Goal: Task Accomplishment & Management: Manage account settings

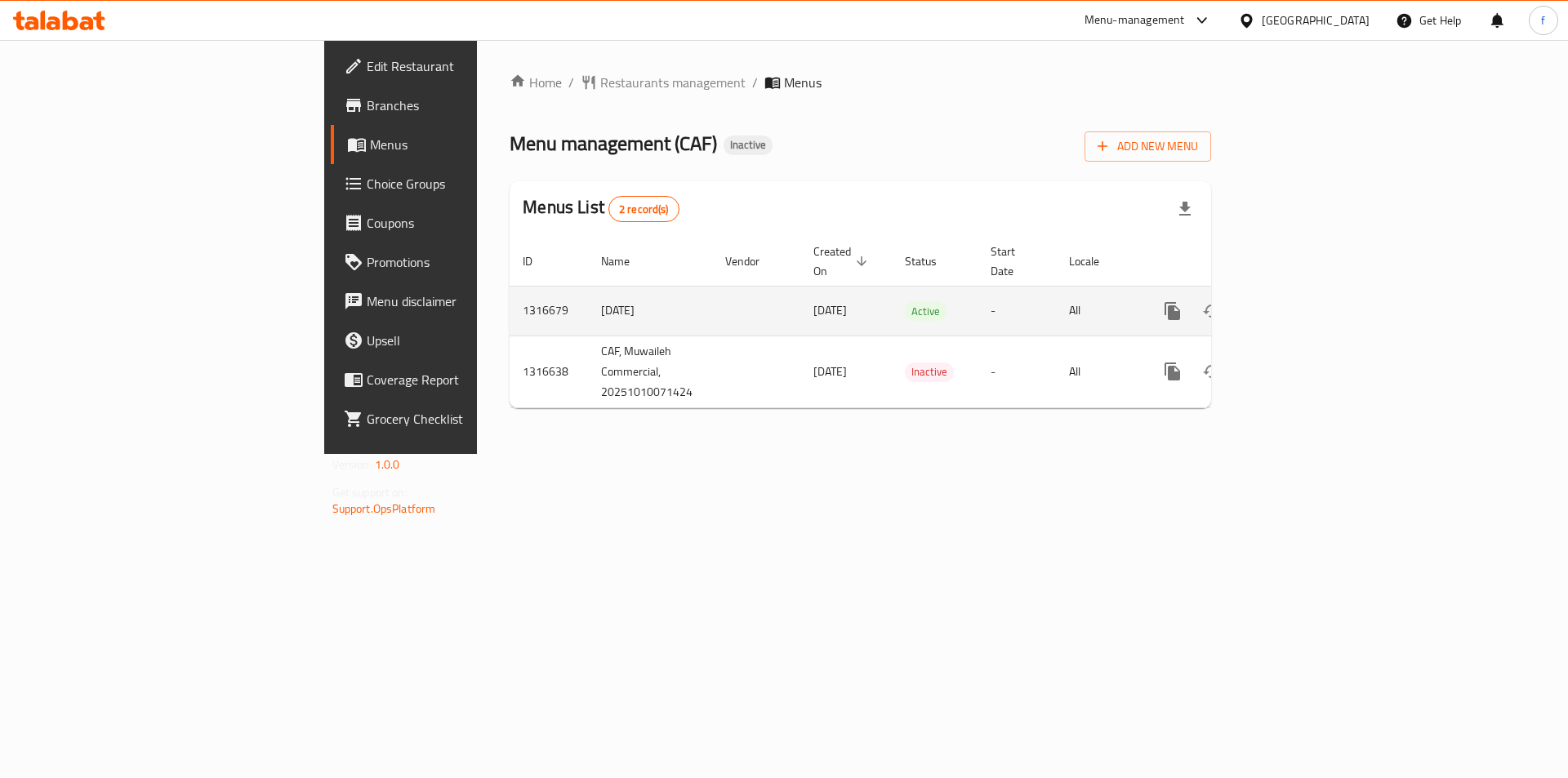
click at [1310, 292] on link "enhanced table" at bounding box center [1290, 311] width 39 height 39
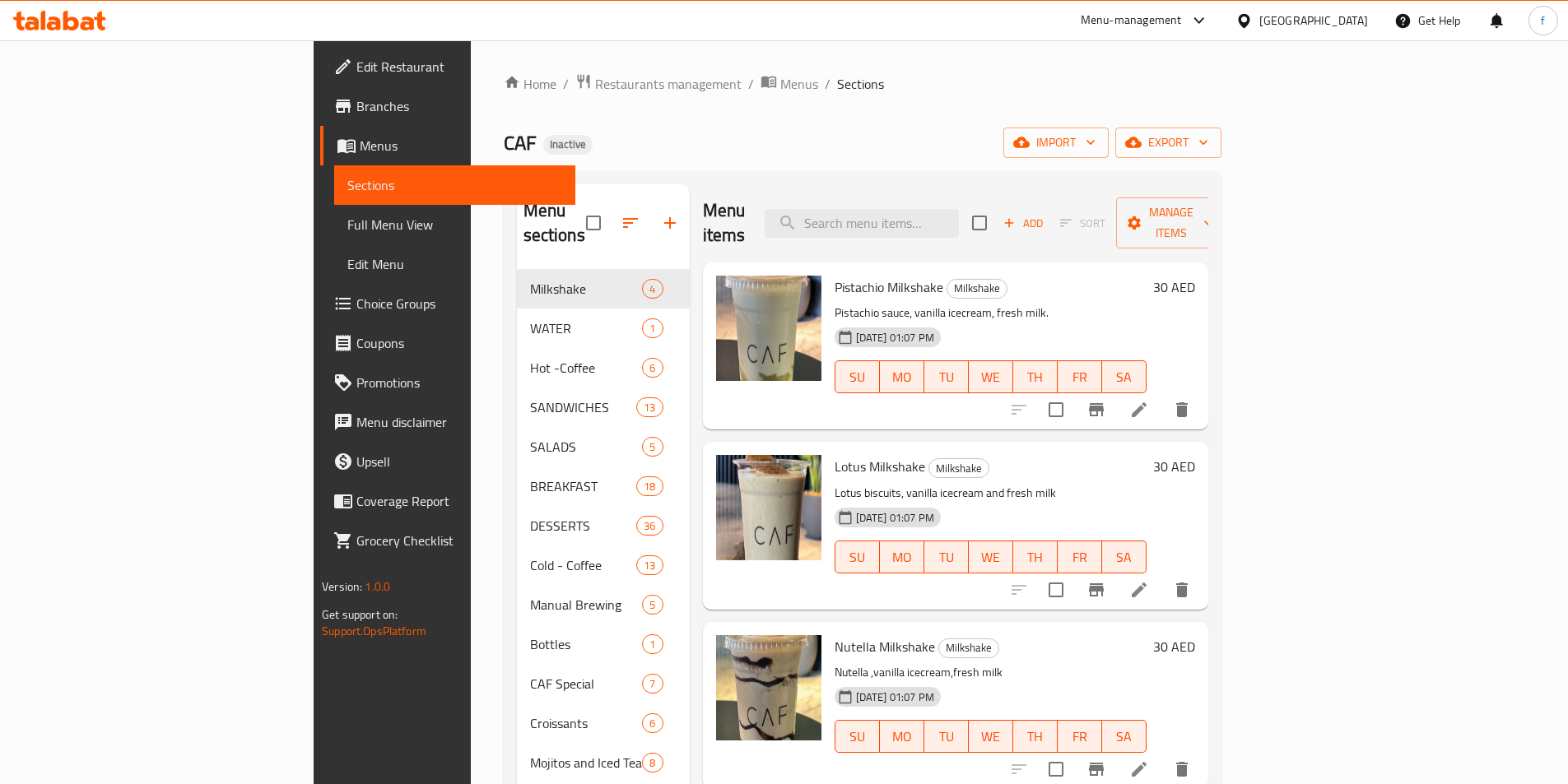
drag, startPoint x: 630, startPoint y: 255, endPoint x: 377, endPoint y: 0, distance: 359.2
click at [347, 218] on span "Full Menu View" at bounding box center [455, 224] width 215 height 19
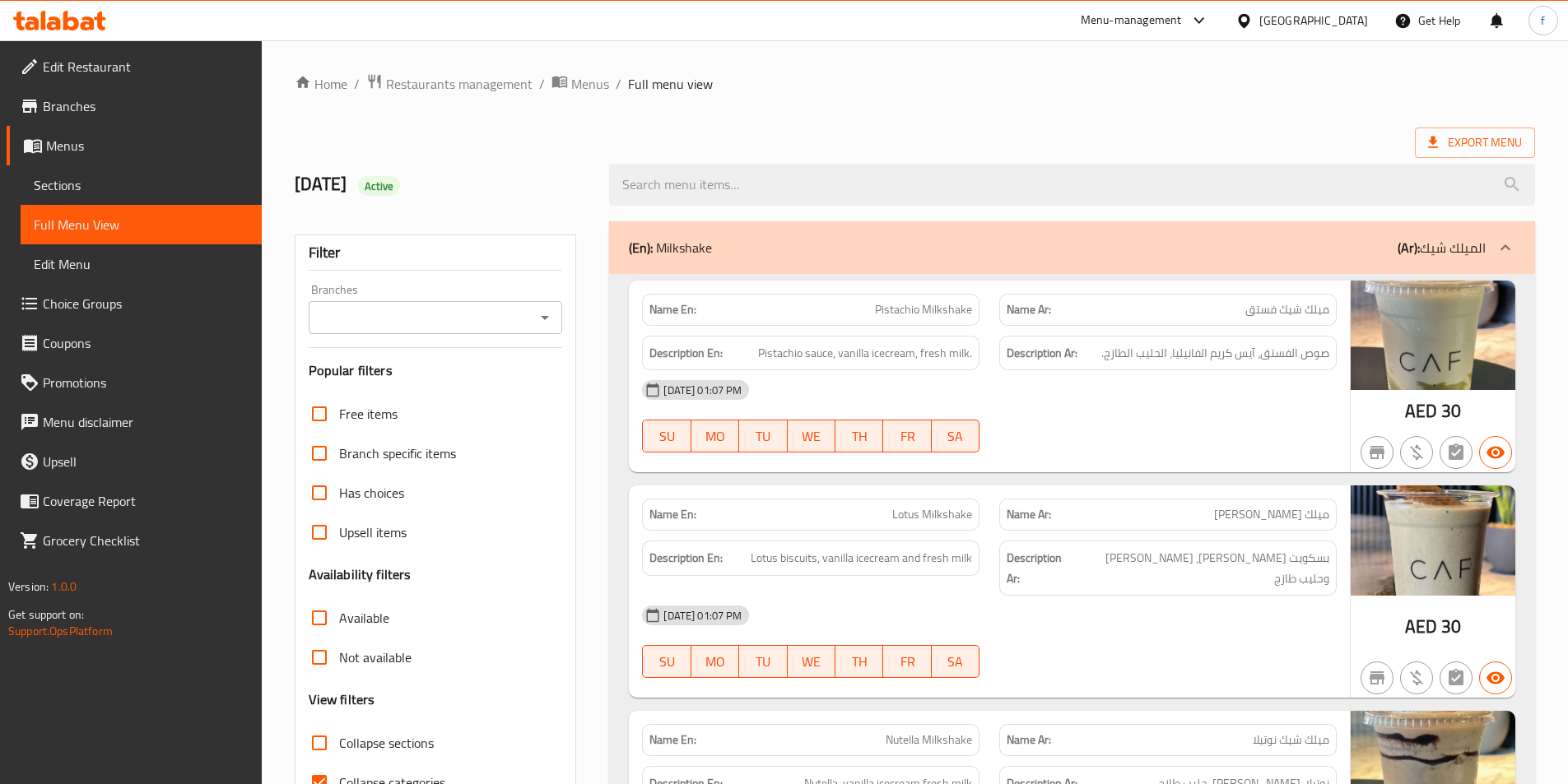
click at [121, 190] on span "Sections" at bounding box center [141, 185] width 215 height 19
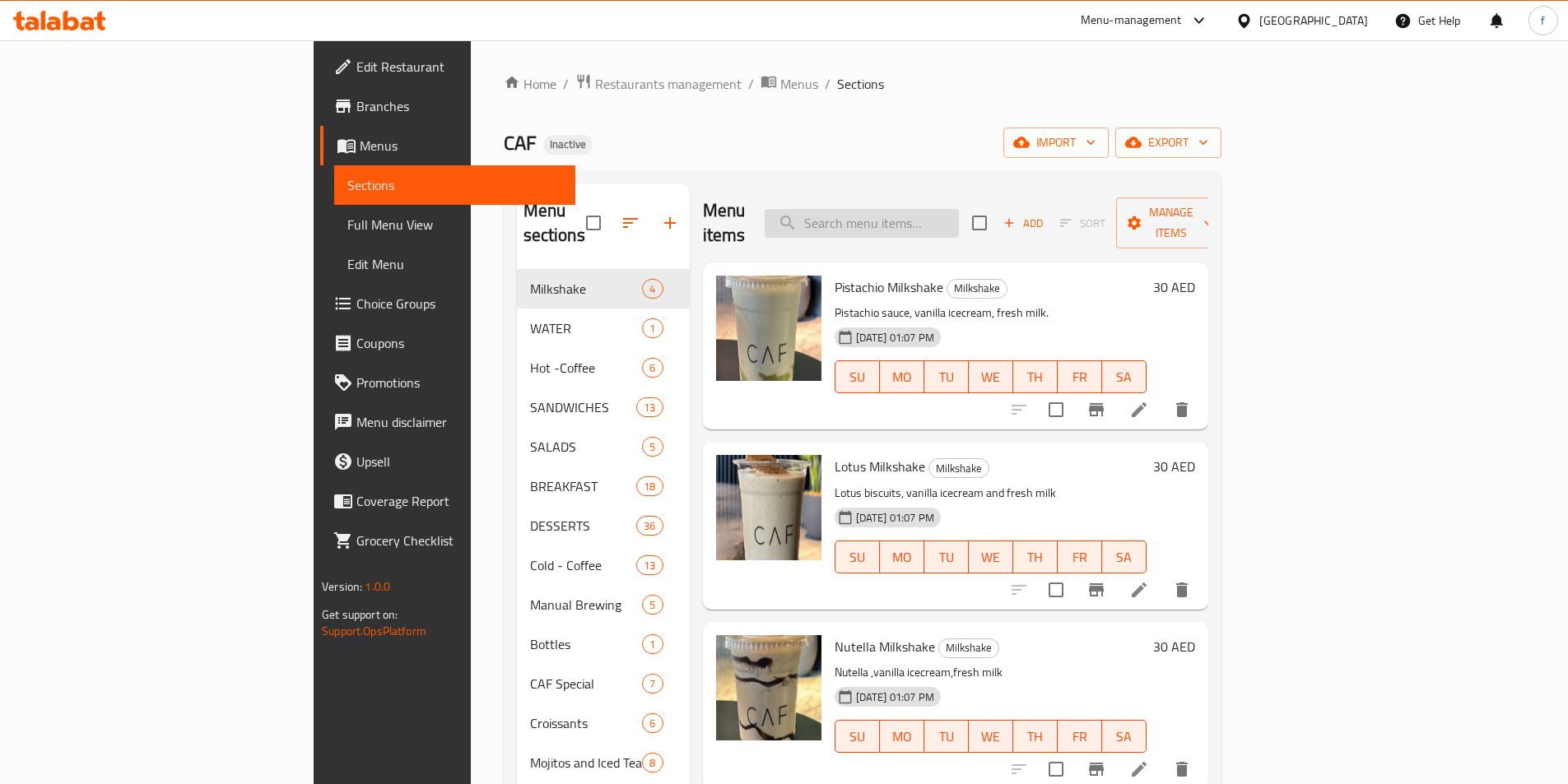
click at [959, 209] on input "search" at bounding box center [862, 223] width 194 height 29
paste input "Flat White Hot"
type input "Flat White Hot"
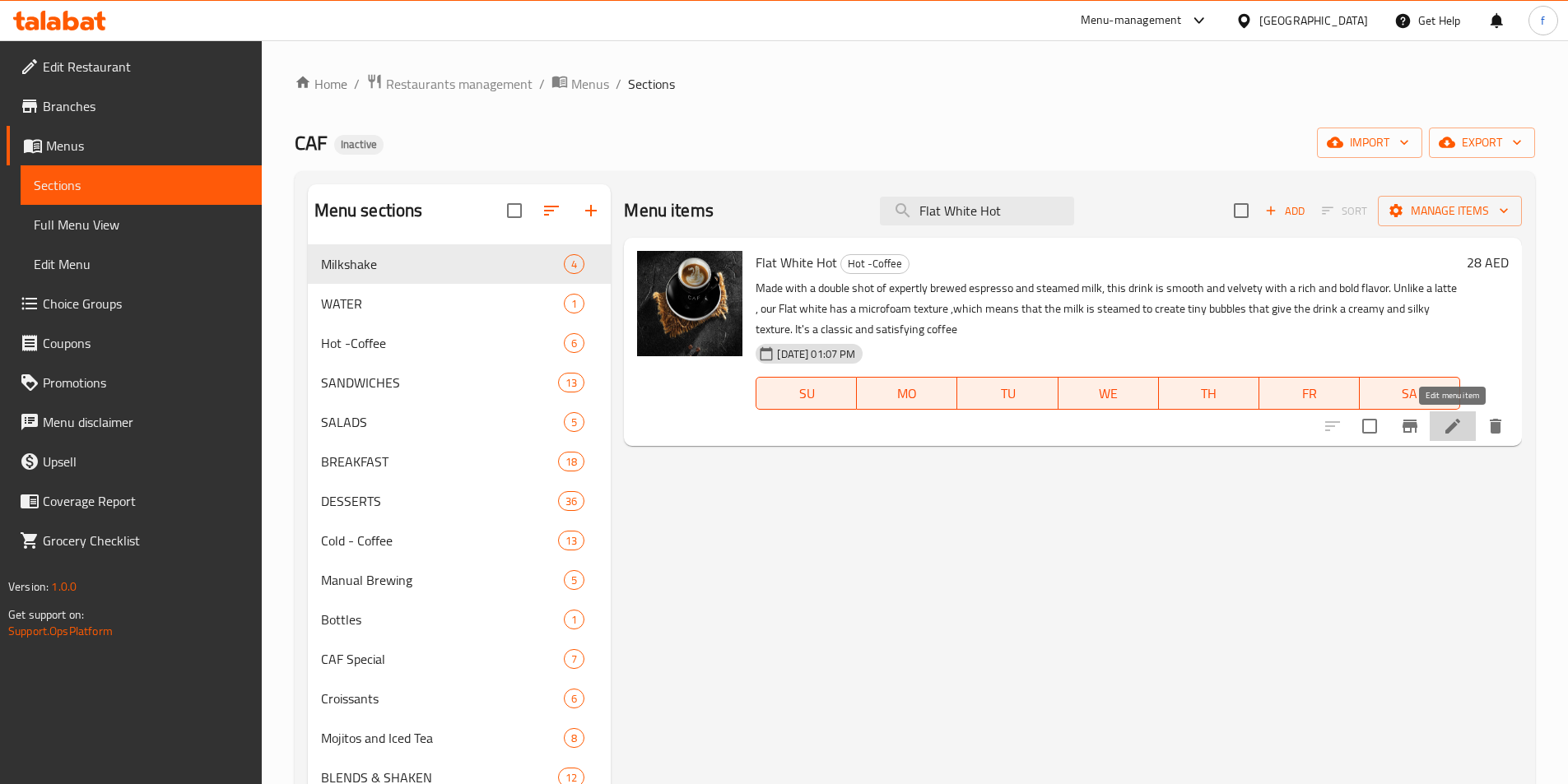
click at [1459, 417] on icon at bounding box center [1453, 426] width 19 height 19
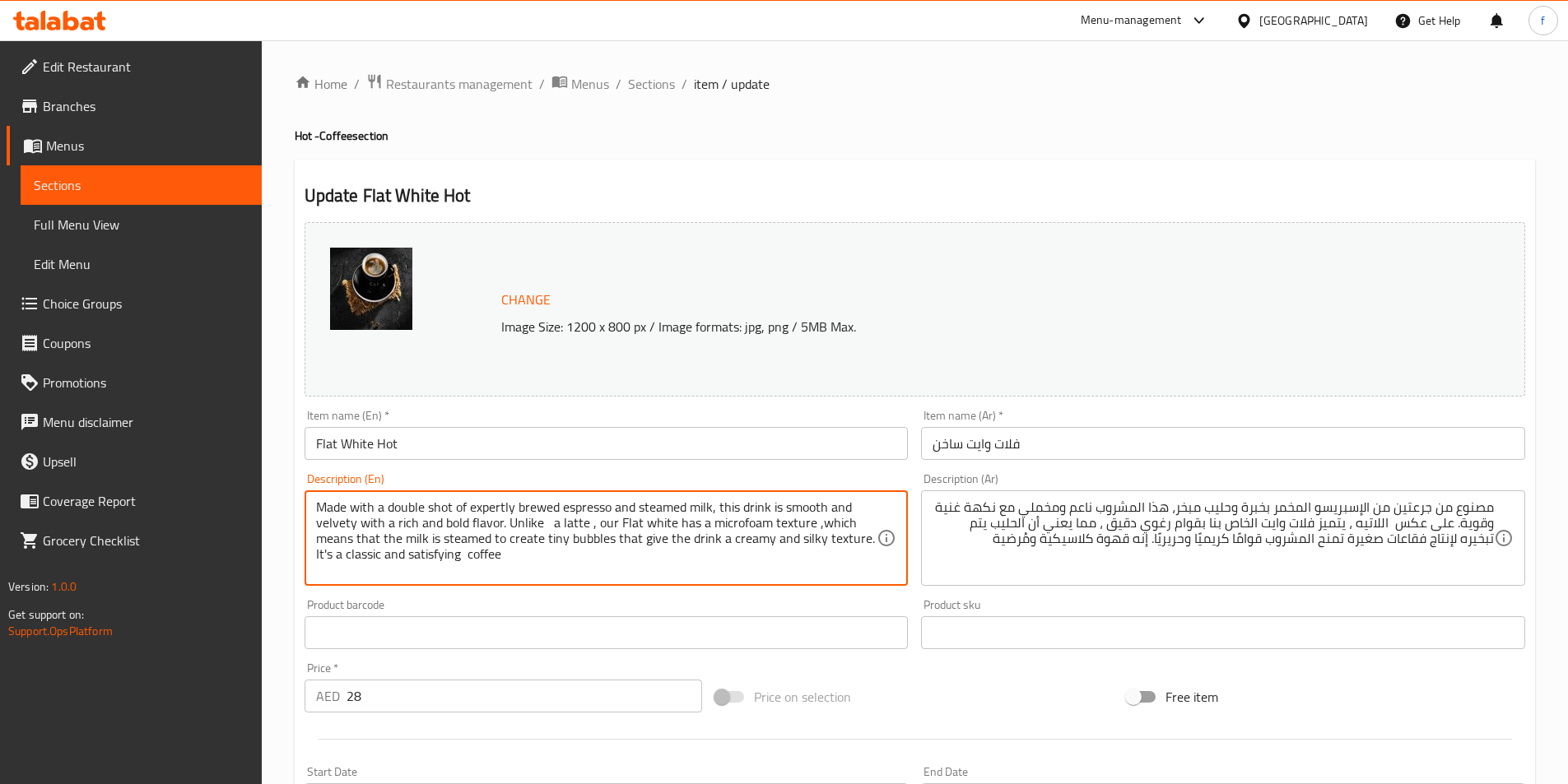
click at [440, 504] on textarea "Made with a double shot of expertly brewed espresso and steamed milk, this drin…" at bounding box center [597, 538] width 561 height 78
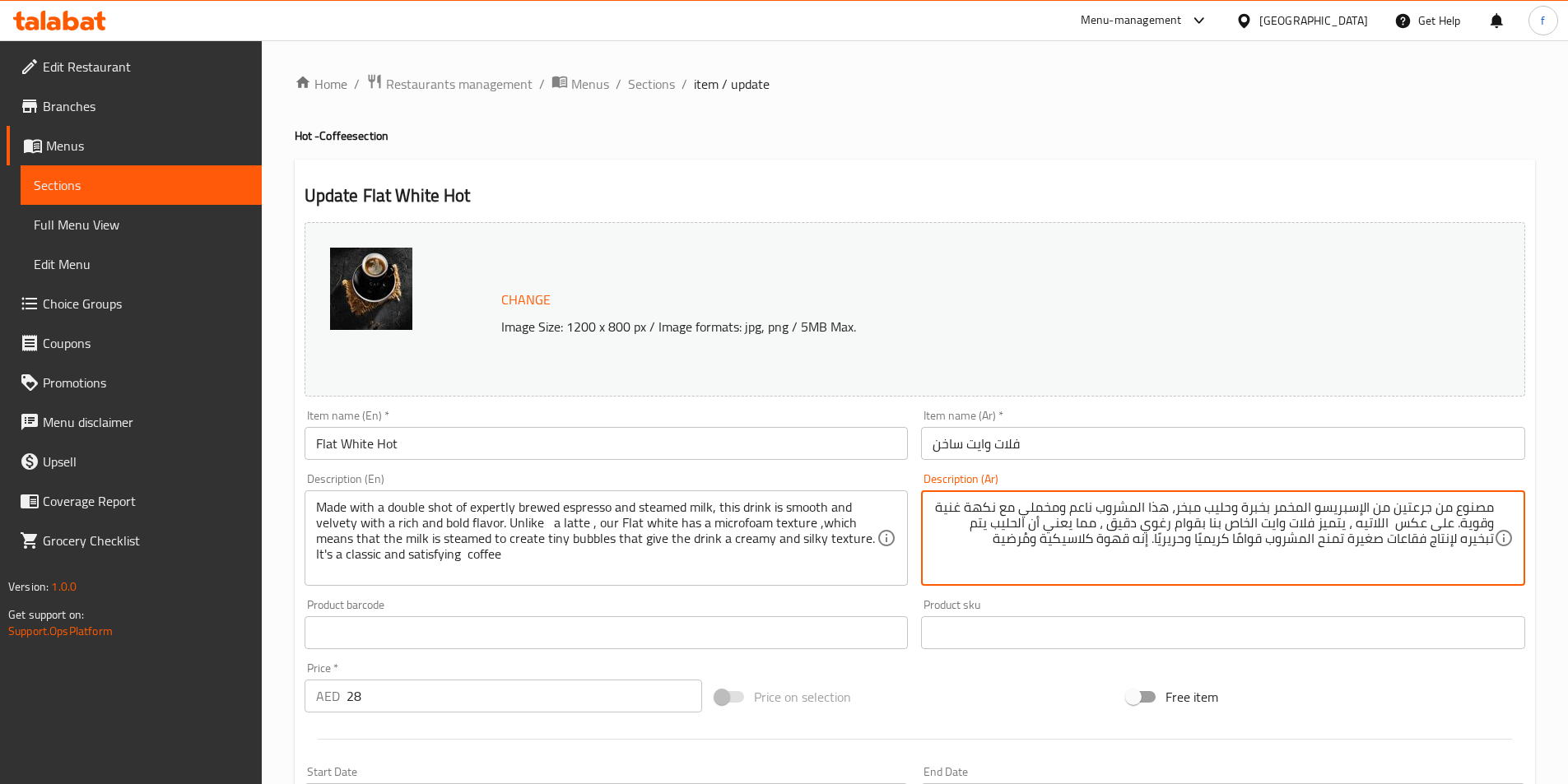
click at [1421, 501] on textarea "مصنوع من جرعتين من الإسبريسو المخمر بخبرة وحليب مبخر، هذا المشروب ناعم ومخملي م…" at bounding box center [1213, 538] width 561 height 78
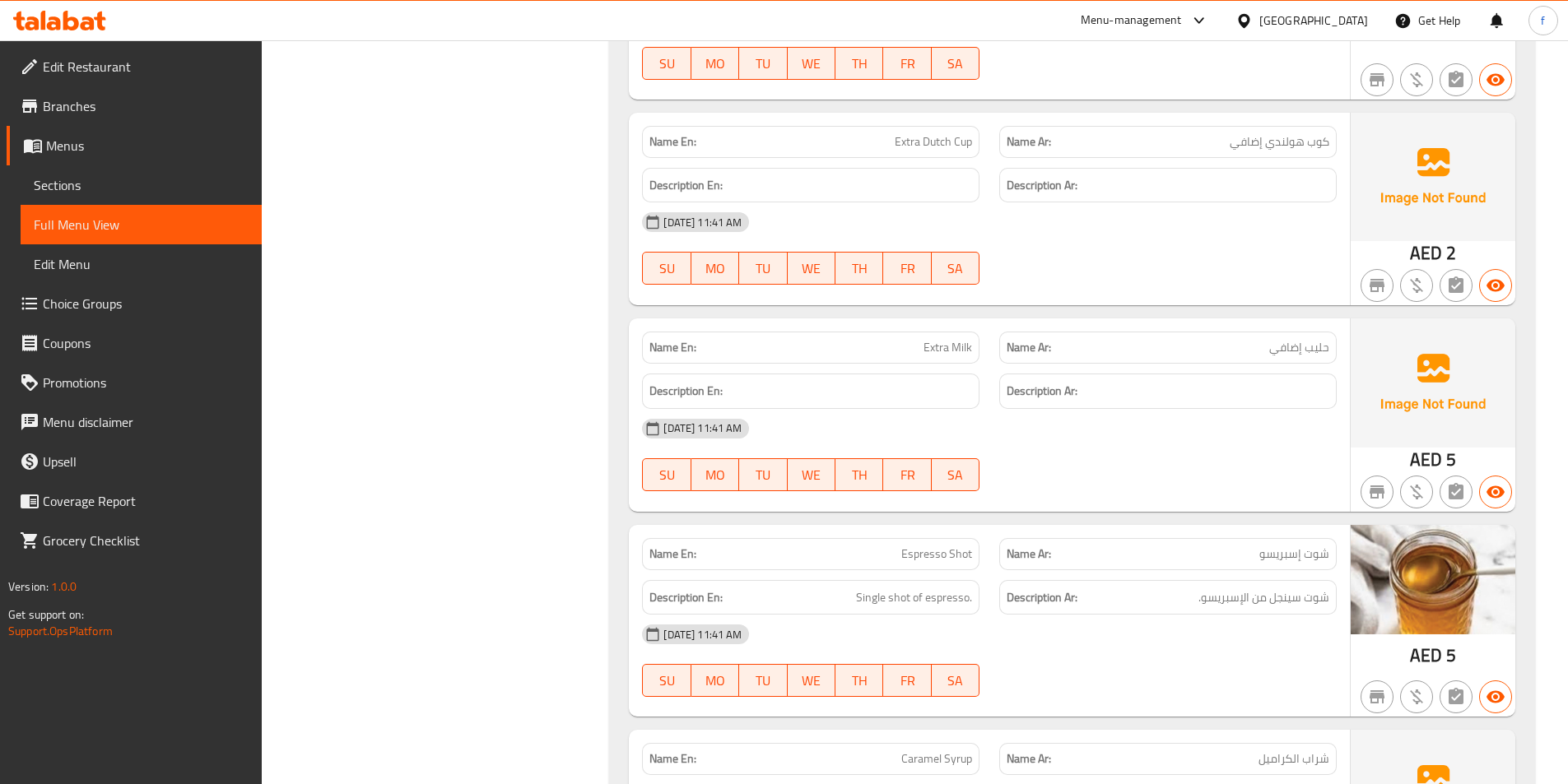
scroll to position [2339, 0]
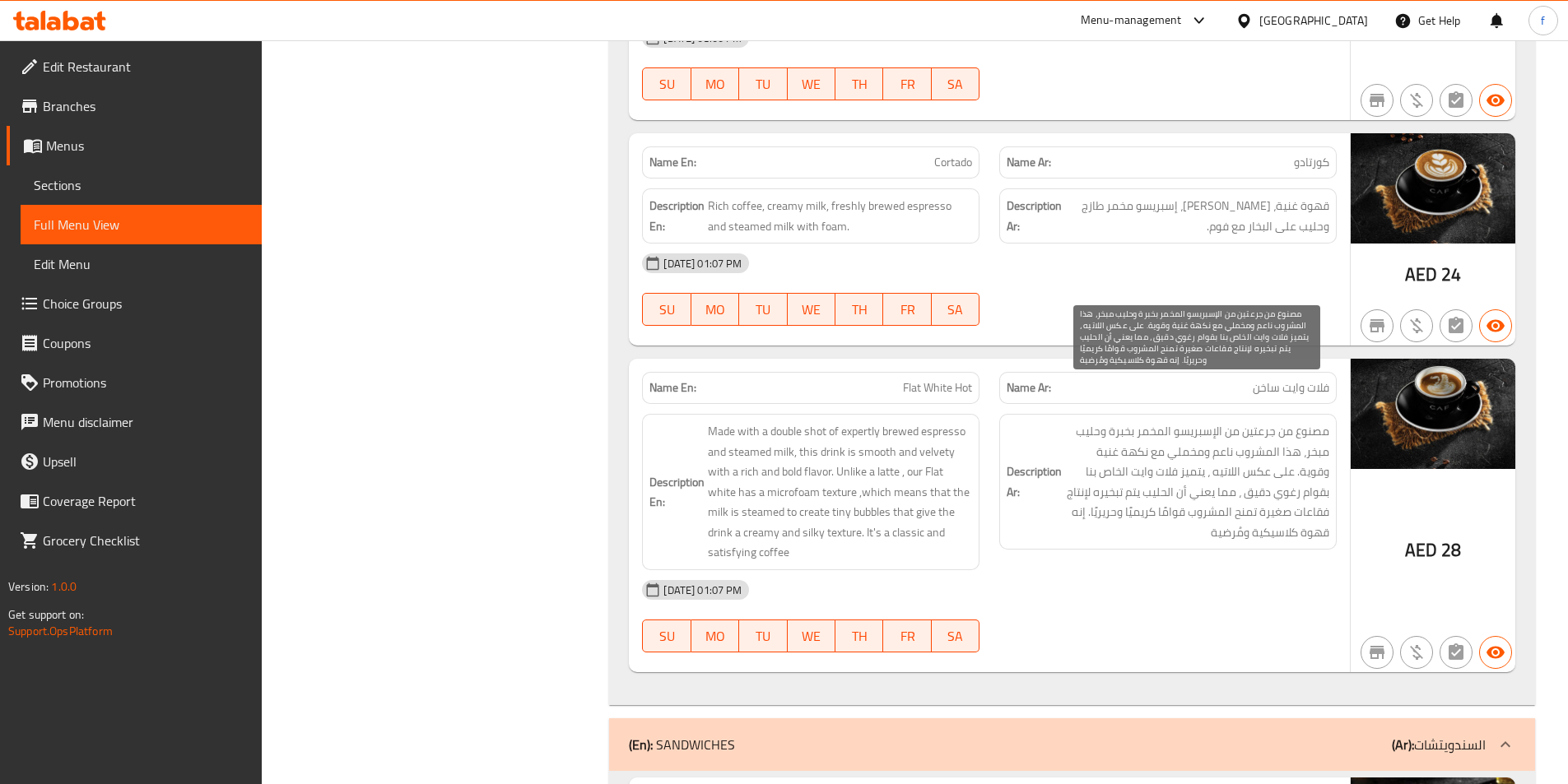
click at [1276, 421] on span "مصنوع من جرعتين من الإسبريسو المخمر بخبرة وحليب مبخر، هذا المشروب ناعم ومخملي م…" at bounding box center [1197, 481] width 264 height 121
click at [1272, 421] on span "مصنوع من جرعتين من الإسبريسو المخمر بخبرة وحليب مبخر، هذا المشروب ناعم ومخملي م…" at bounding box center [1197, 481] width 264 height 121
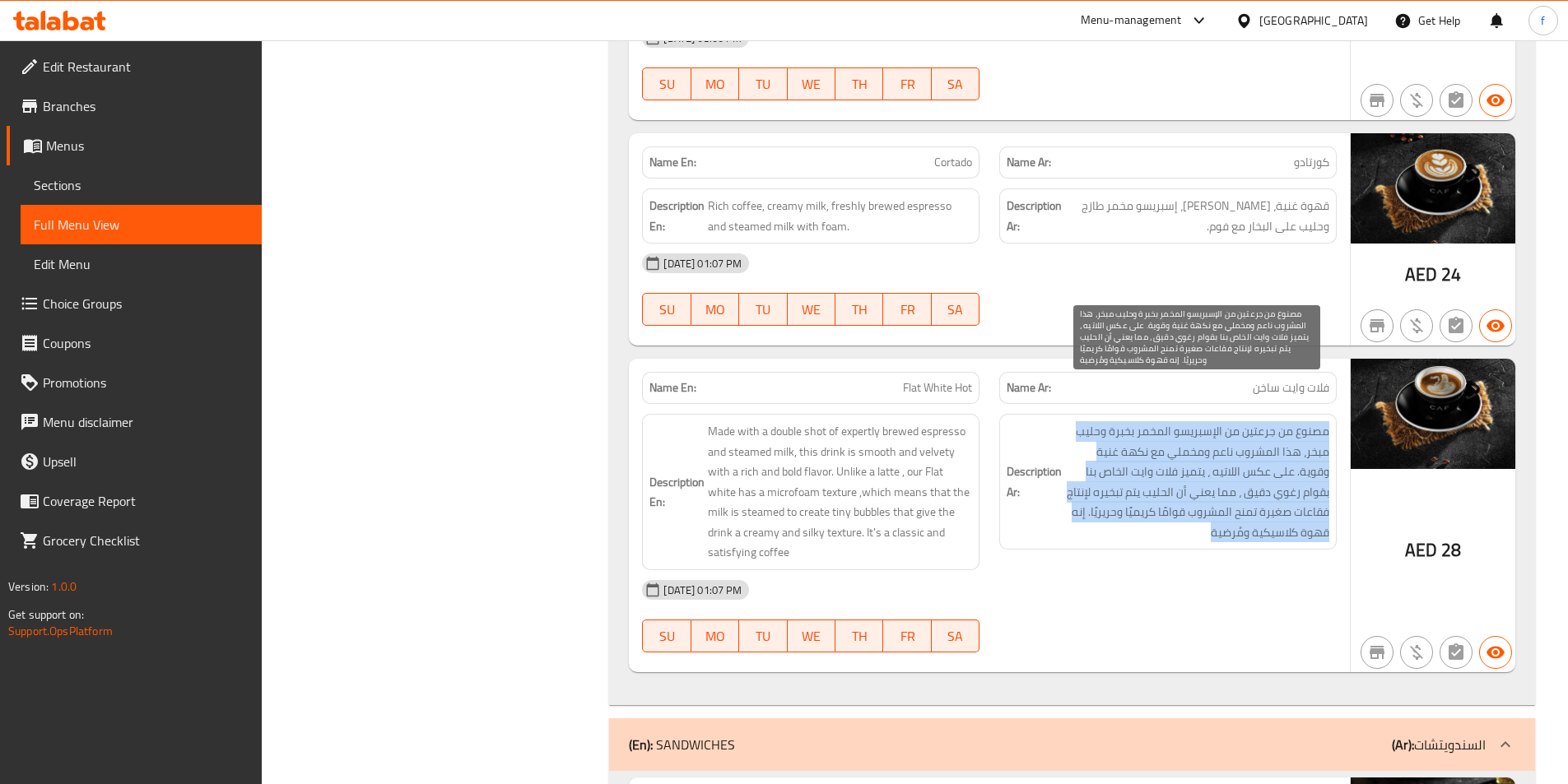
click at [1272, 421] on span "مصنوع من جرعتين من الإسبريسو المخمر بخبرة وحليب مبخر، هذا المشروب ناعم ومخملي م…" at bounding box center [1197, 481] width 264 height 121
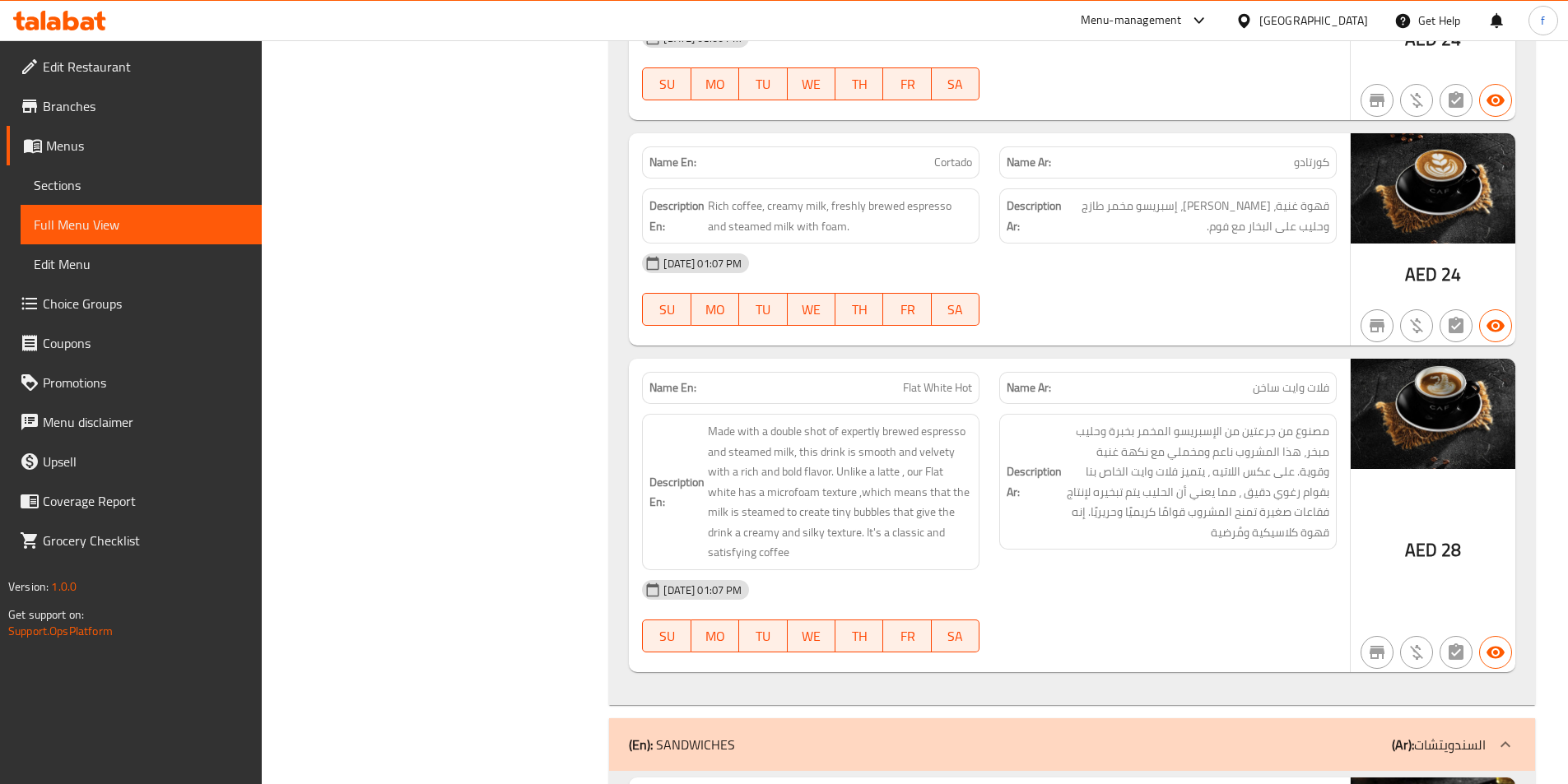
click at [953, 379] on span "Flat White Hot" at bounding box center [936, 388] width 69 height 17
copy span "Flat White Hot"
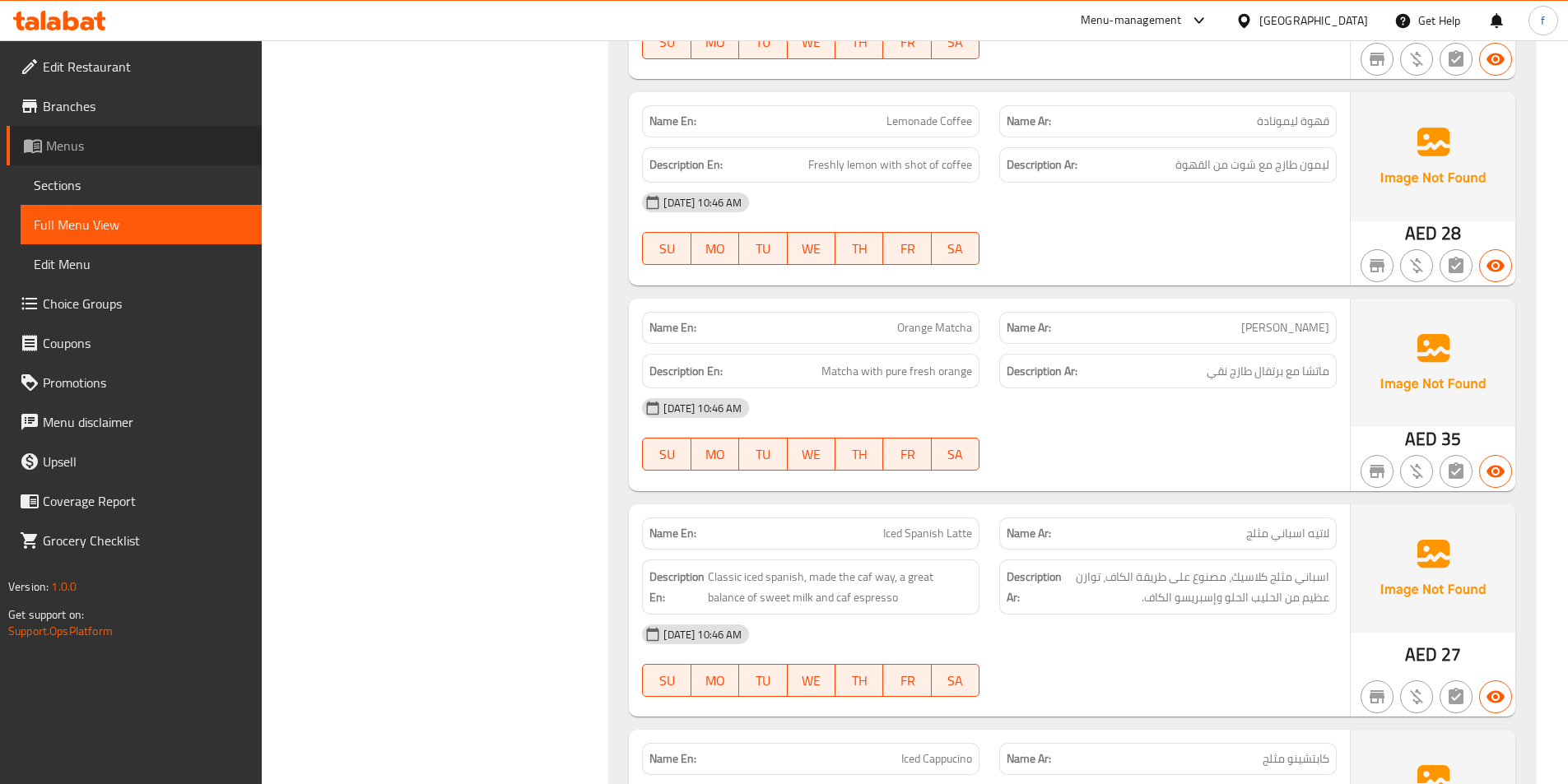
click at [107, 139] on span "Menus" at bounding box center [147, 145] width 202 height 19
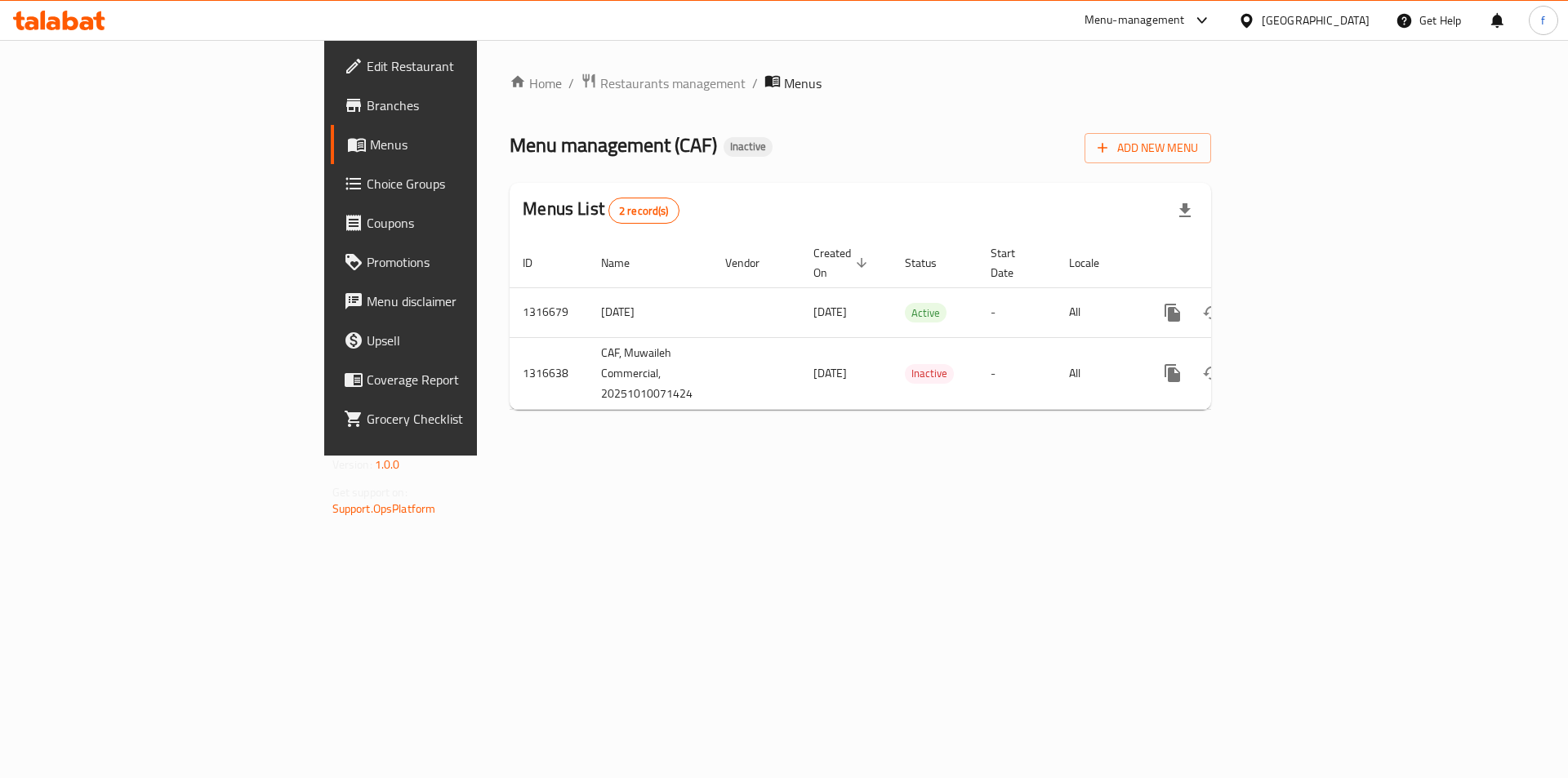
click at [331, 89] on link "Branches" at bounding box center [459, 105] width 255 height 39
click at [1106, 454] on div "Home / Restaurants management / Menus Menu management ( CAF ) Inactive Add New …" at bounding box center [860, 247] width 767 height 413
click at [962, 454] on div "Home / Restaurants management / Menus Menu management ( CAF ) Inactive Add New …" at bounding box center [860, 247] width 767 height 413
click at [367, 112] on span "Branches" at bounding box center [469, 106] width 206 height 19
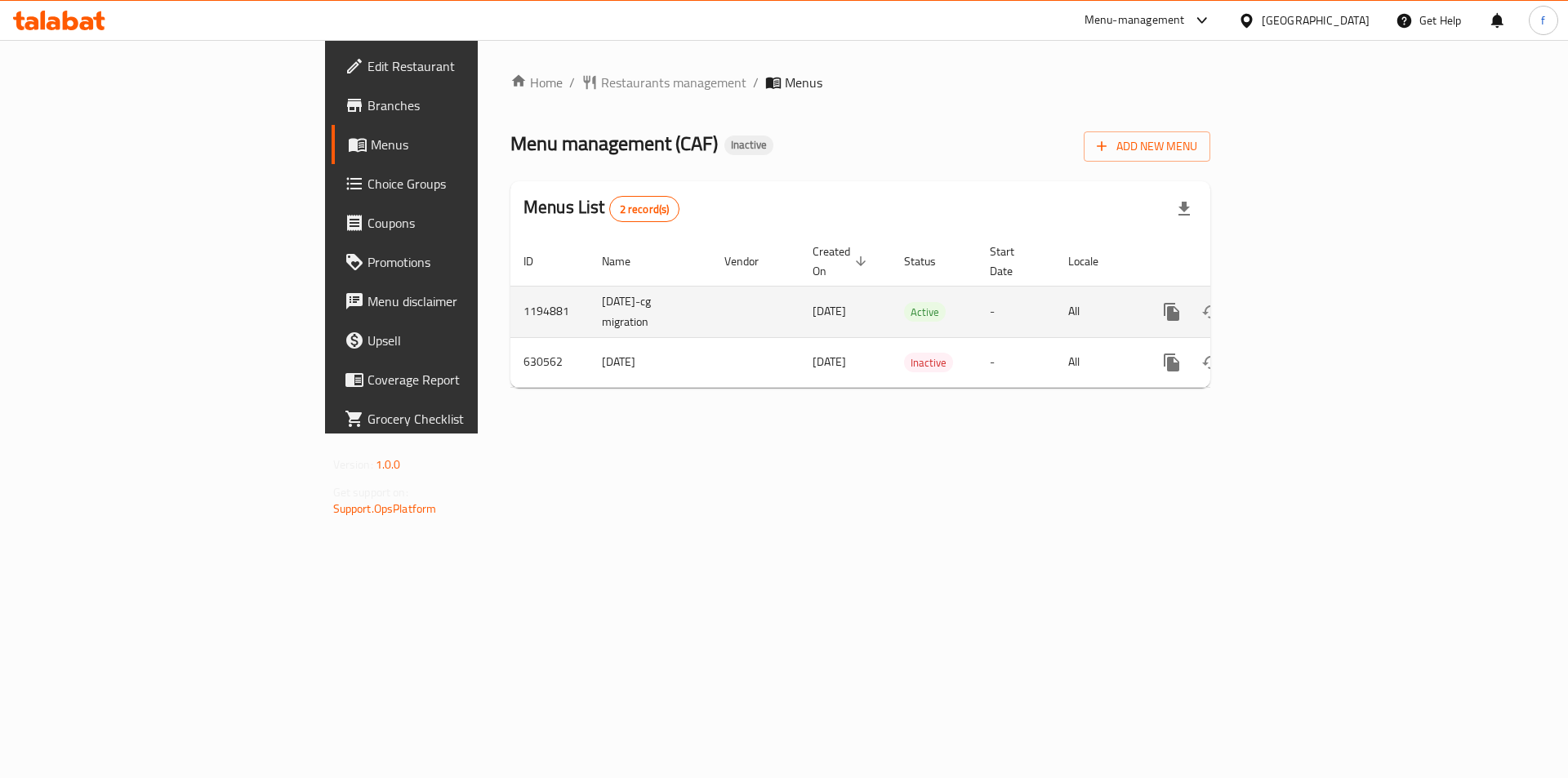
click at [1299, 302] on icon "enhanced table" at bounding box center [1289, 312] width 19 height 19
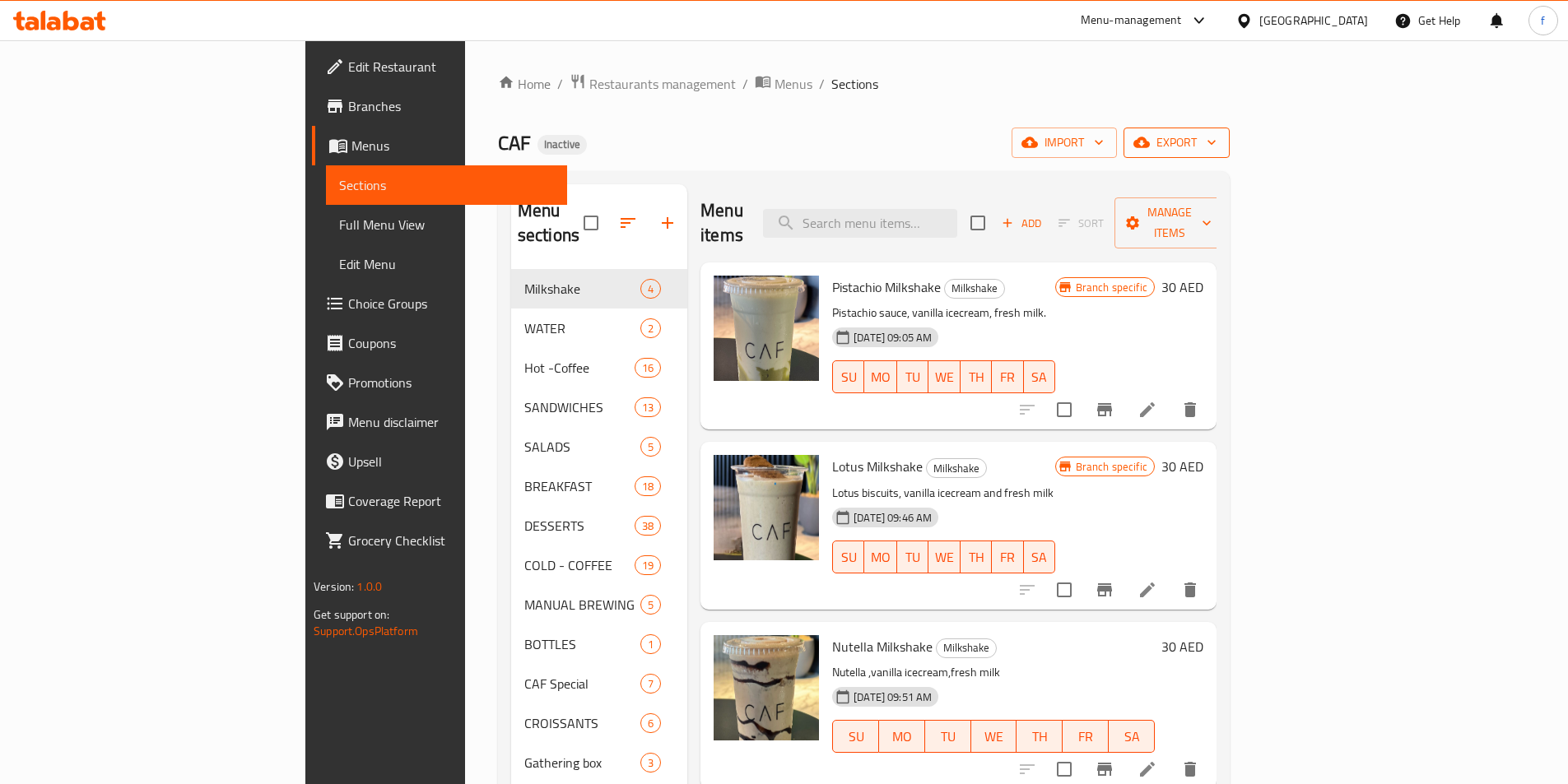
click at [1229, 153] on button "export" at bounding box center [1177, 142] width 106 height 30
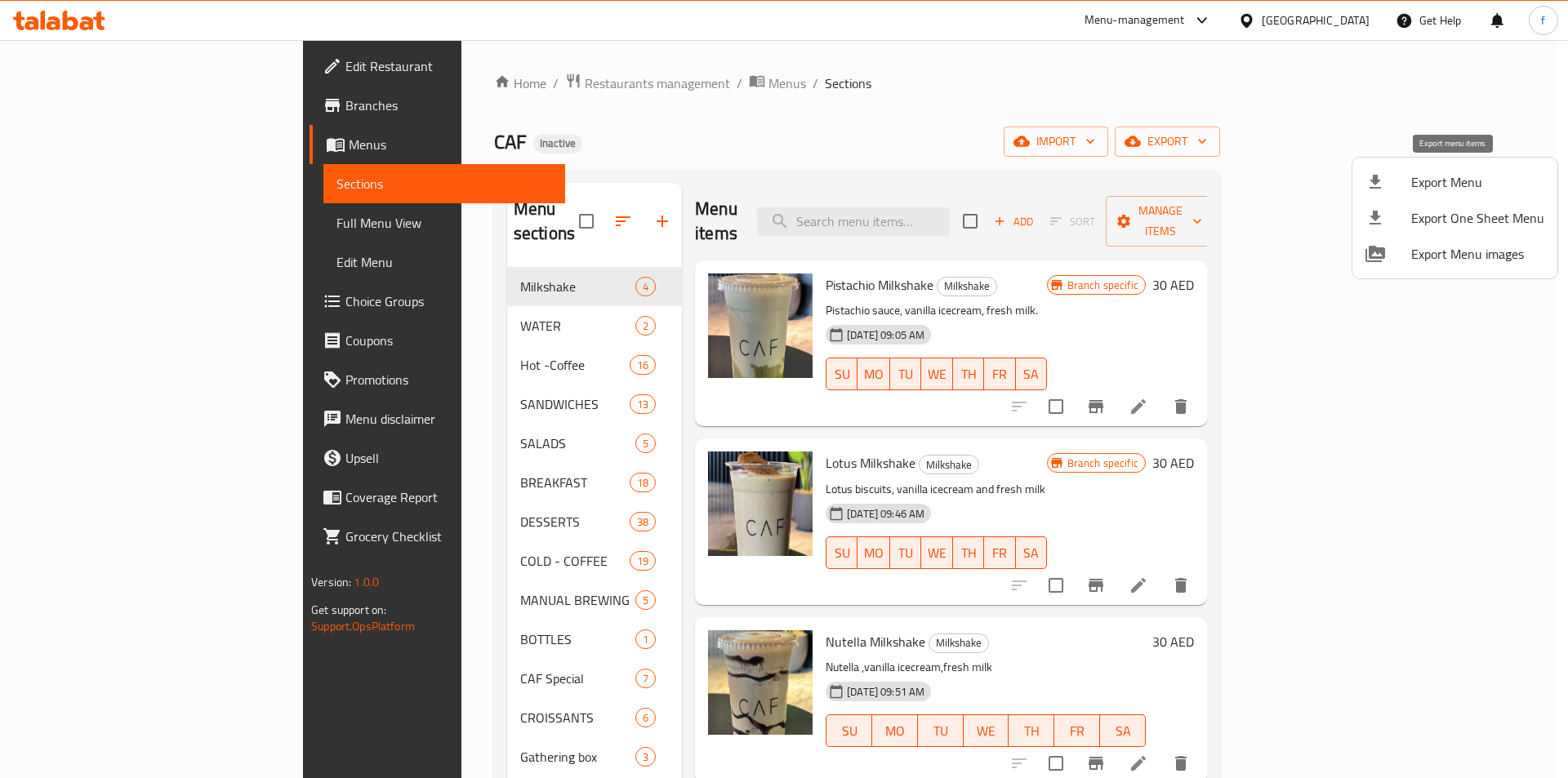
click at [1430, 182] on span "Export Menu" at bounding box center [1477, 182] width 133 height 19
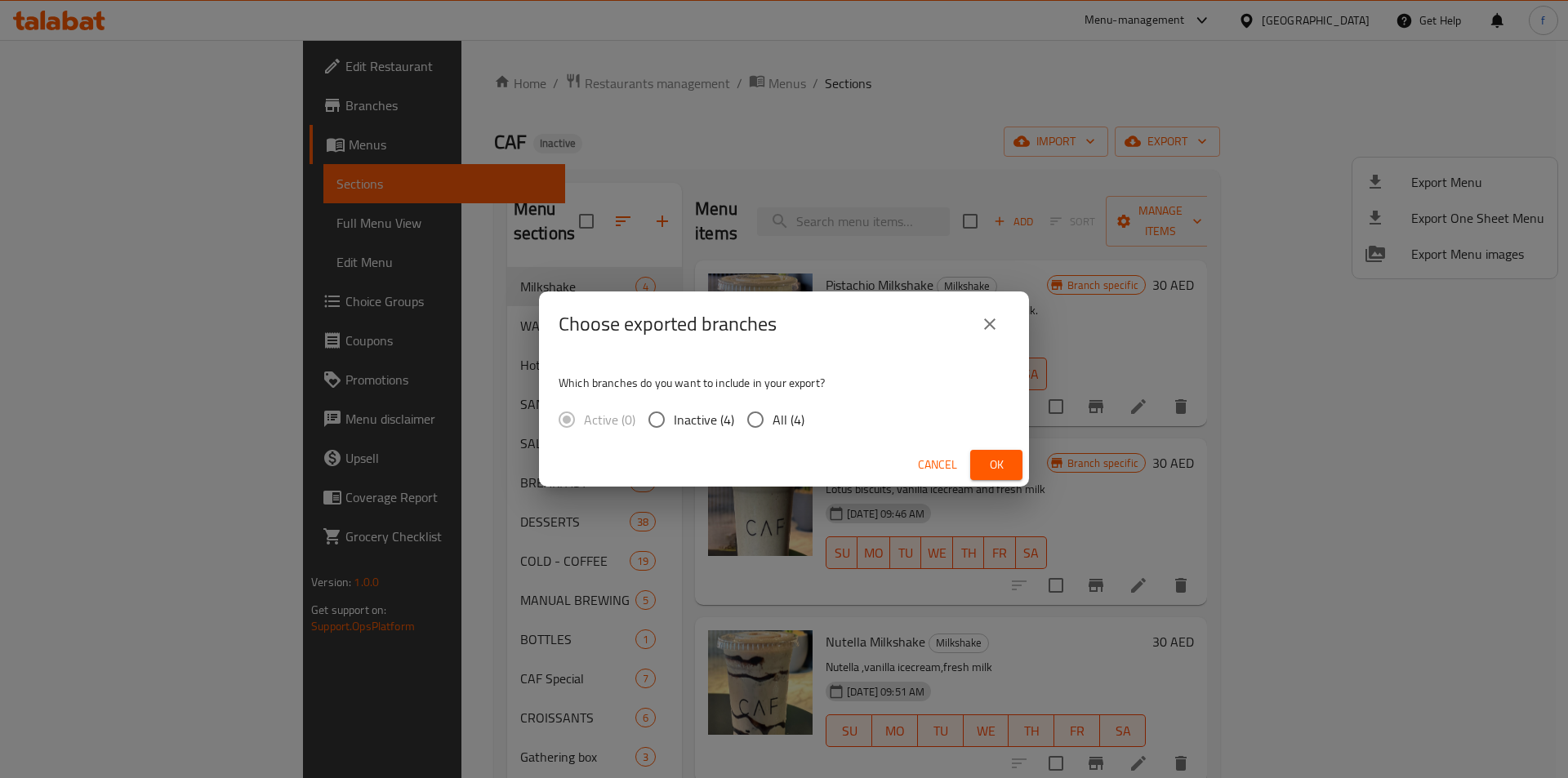
click at [744, 420] on input "All (4)" at bounding box center [755, 420] width 35 height 35
radio input "true"
click at [1014, 466] on button "Ok" at bounding box center [996, 464] width 52 height 30
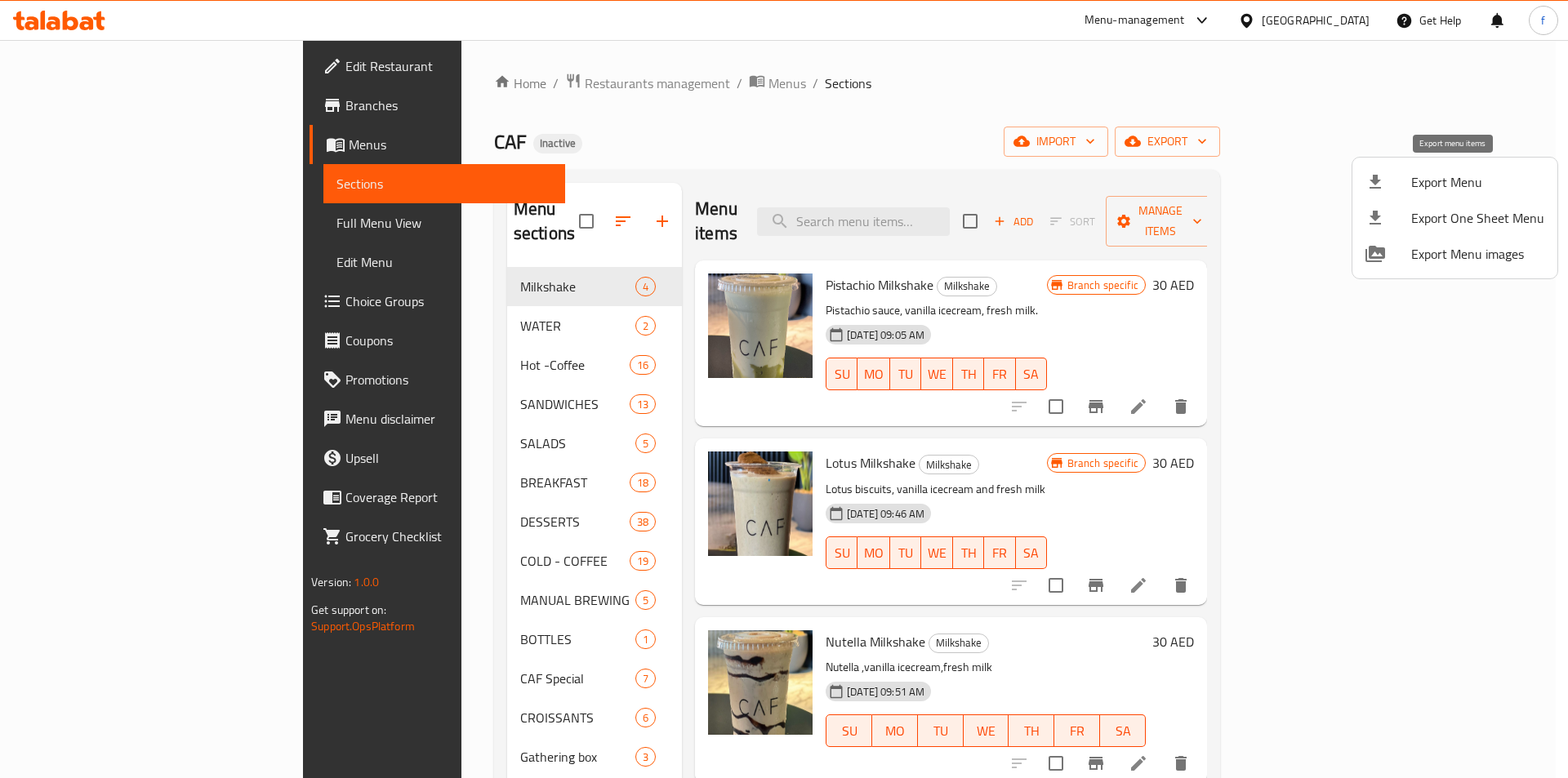
click at [1449, 183] on span "Export Menu" at bounding box center [1477, 182] width 133 height 19
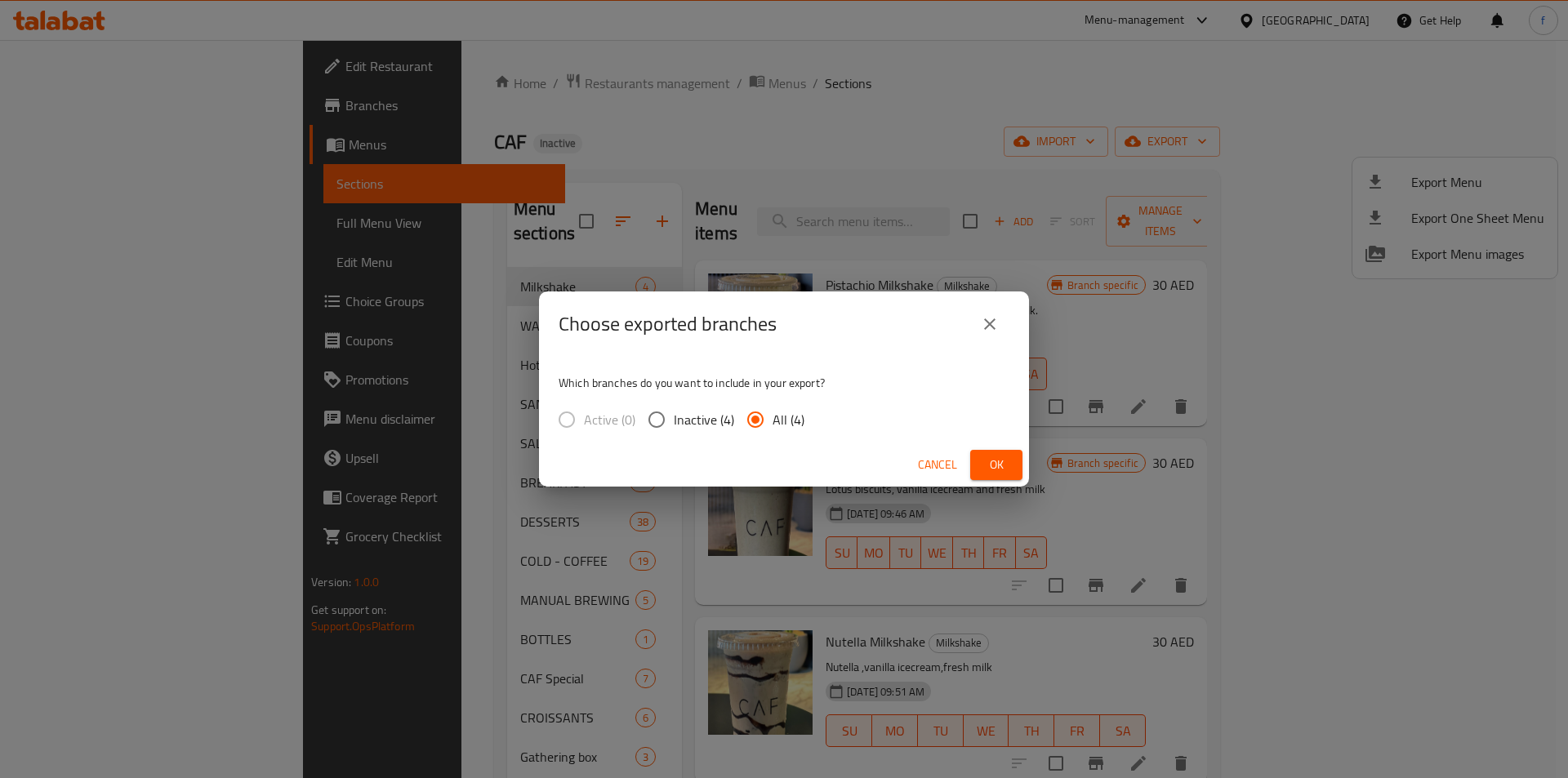
click at [687, 420] on span "Inactive (4)" at bounding box center [703, 419] width 60 height 19
click at [674, 420] on input "Inactive (4)" at bounding box center [656, 420] width 35 height 35
radio input "true"
click at [1006, 460] on span "Ok" at bounding box center [996, 464] width 26 height 20
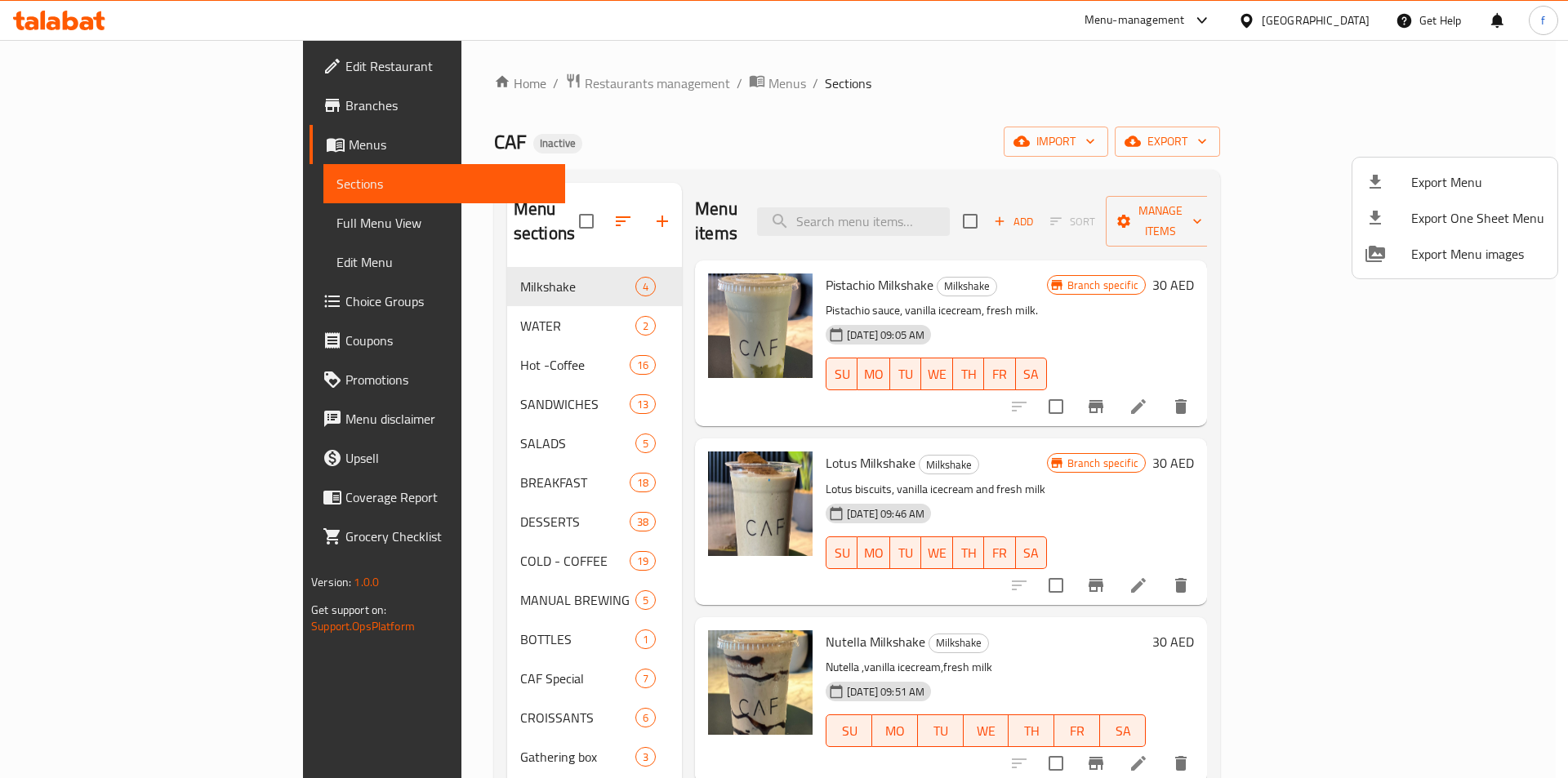
click at [121, 176] on div at bounding box center [784, 389] width 1568 height 778
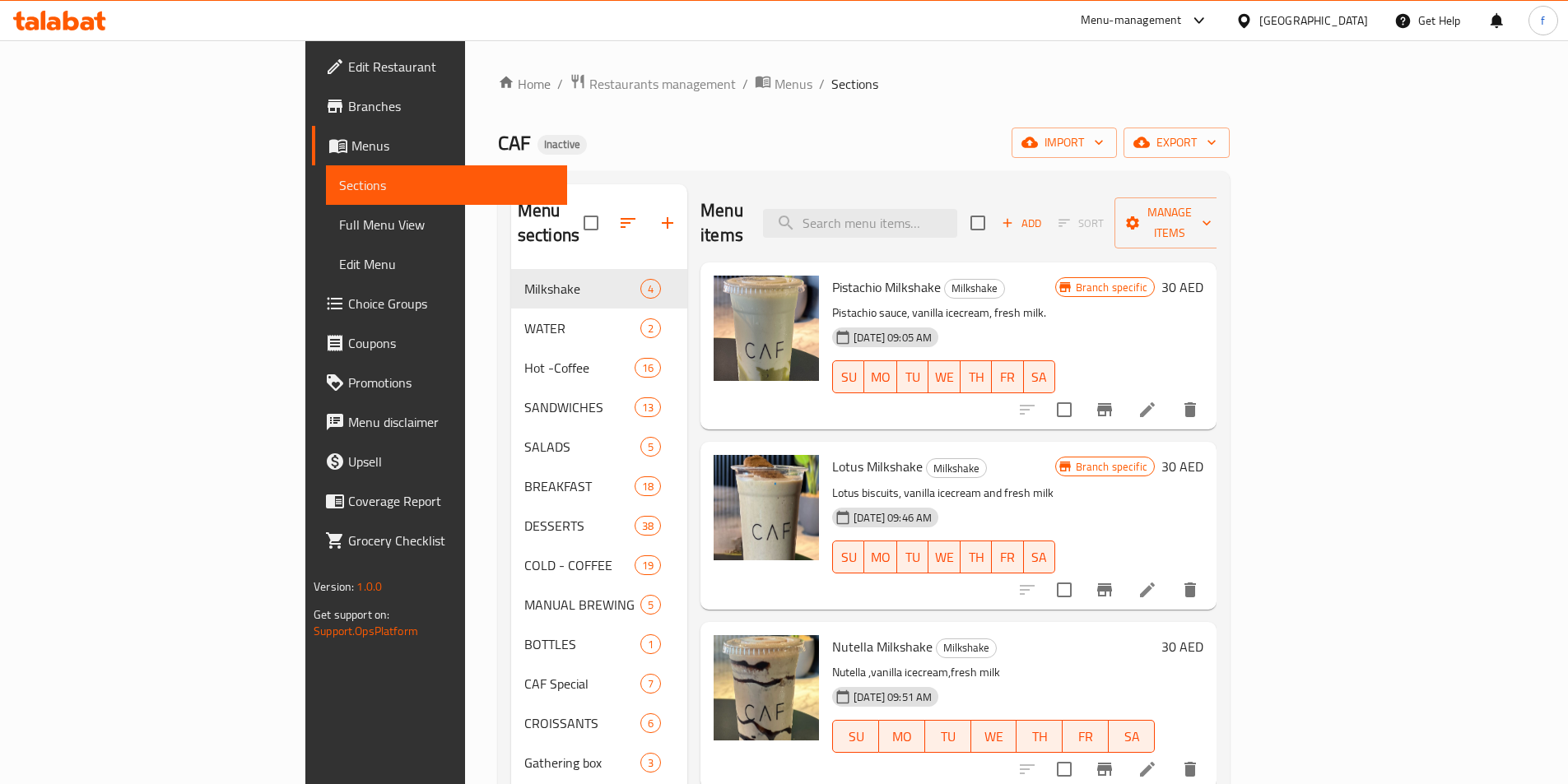
click at [984, 73] on ol "Home / Restaurants management / Menus / Sections" at bounding box center [864, 84] width 731 height 21
click at [326, 213] on link "Full Menu View" at bounding box center [446, 224] width 241 height 40
click at [340, 223] on span "Full Menu View" at bounding box center [447, 224] width 215 height 19
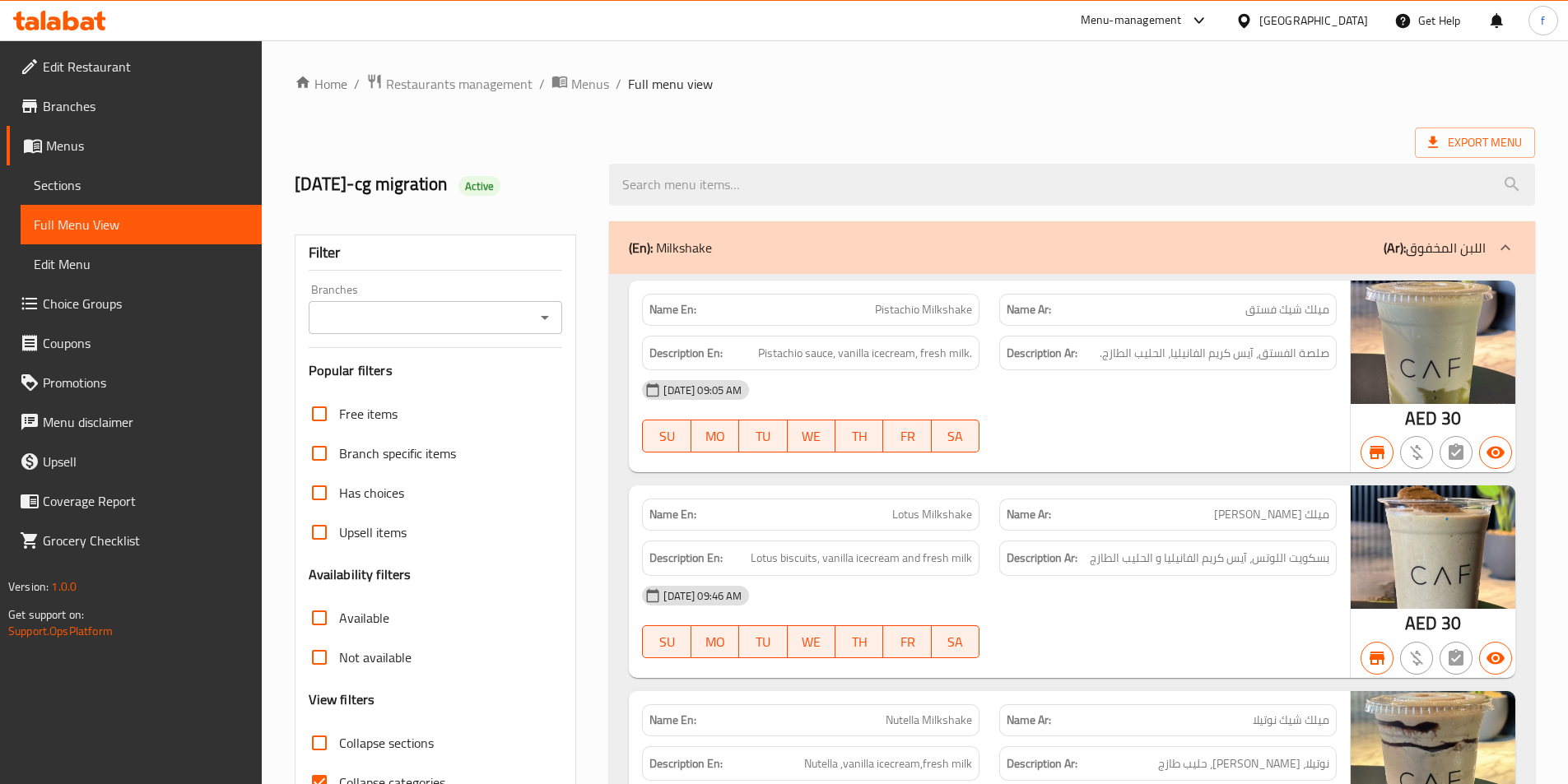
click at [680, 312] on strong "Name En:" at bounding box center [672, 309] width 47 height 17
copy strong "Name En:"
click at [1108, 78] on ol "Home / Restaurants management / Menus / Full menu view" at bounding box center [915, 84] width 1240 height 21
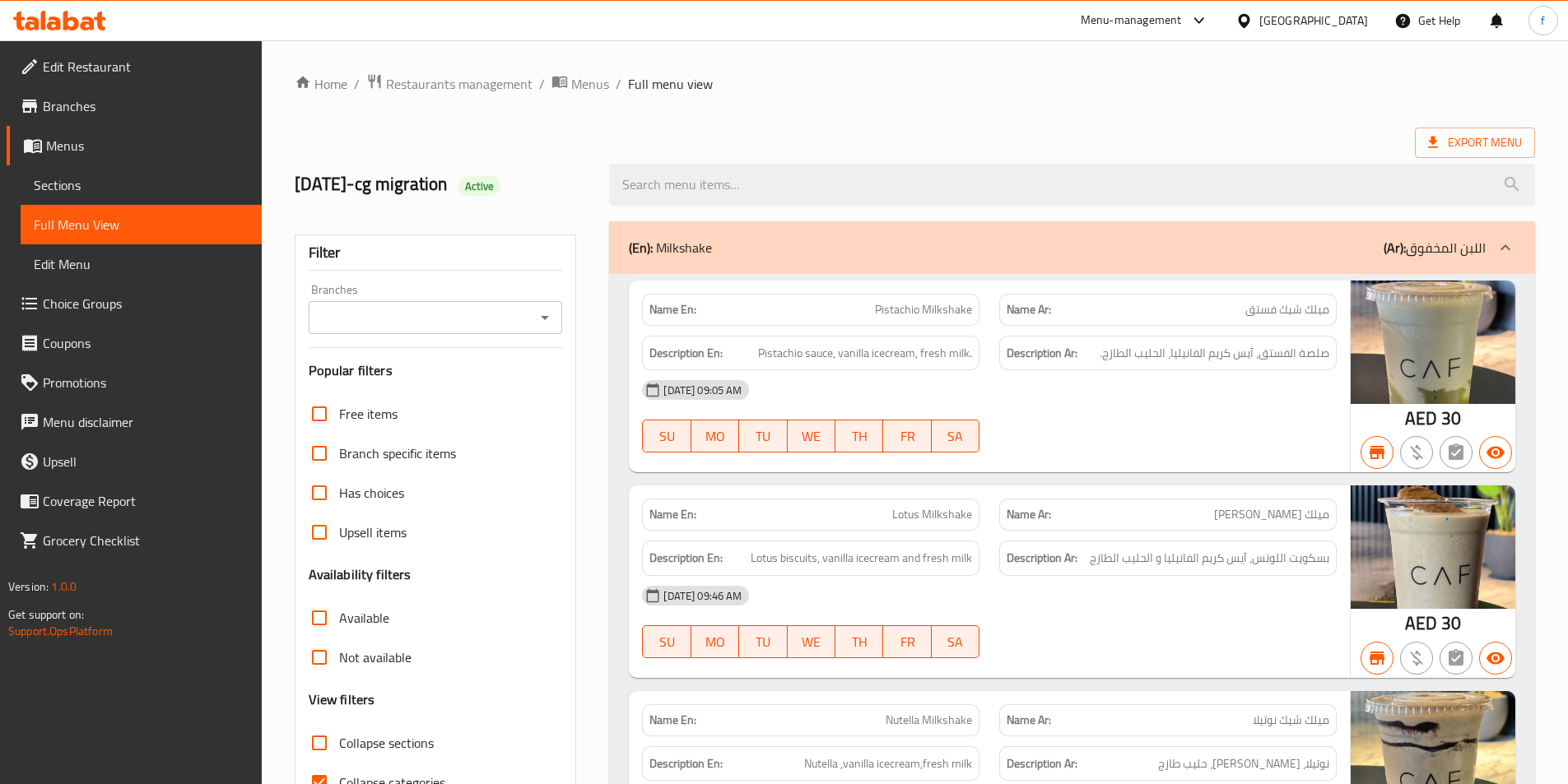
click at [688, 345] on strong "Description En:" at bounding box center [686, 353] width 74 height 20
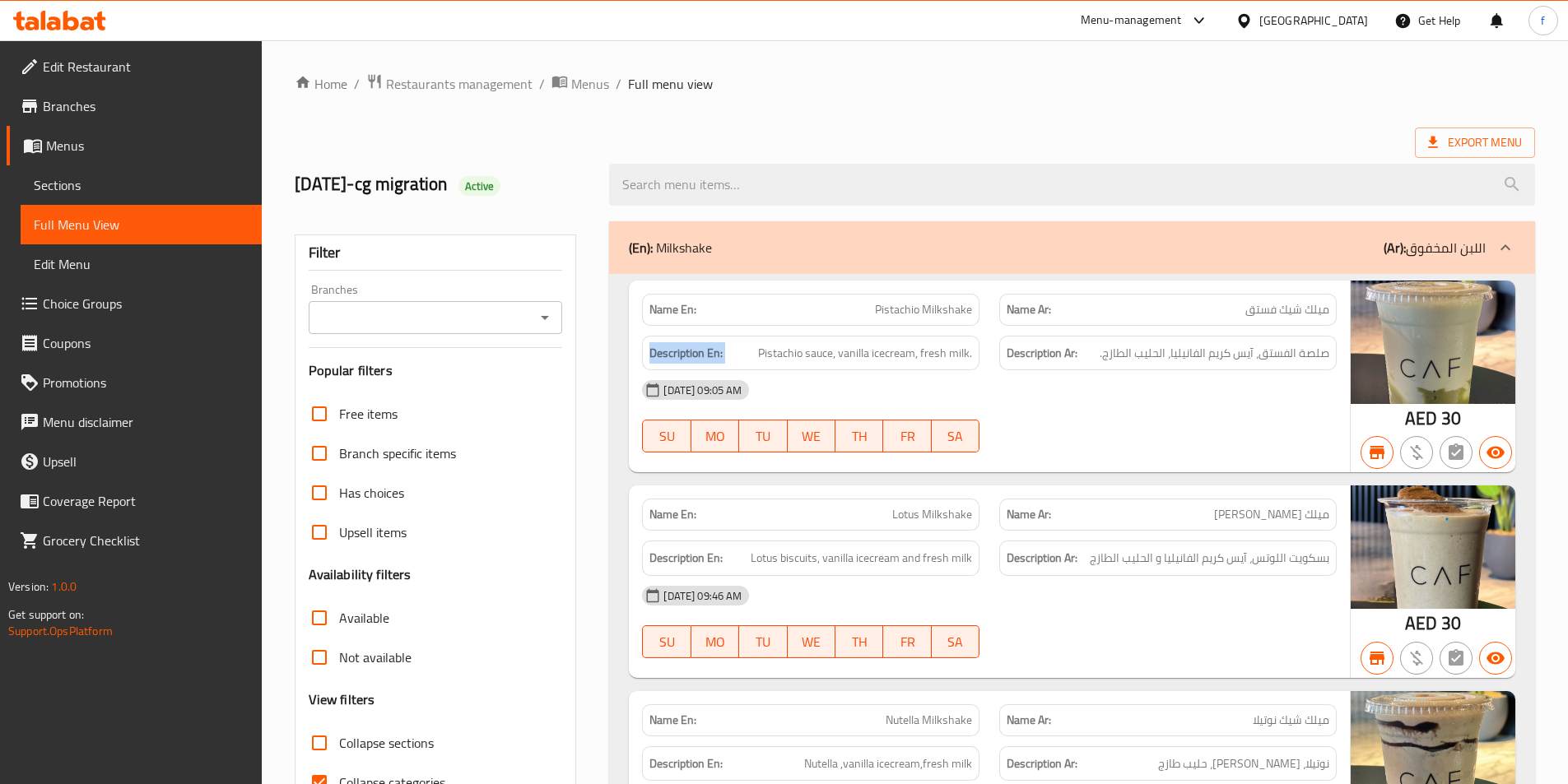
copy strong "Description En:"
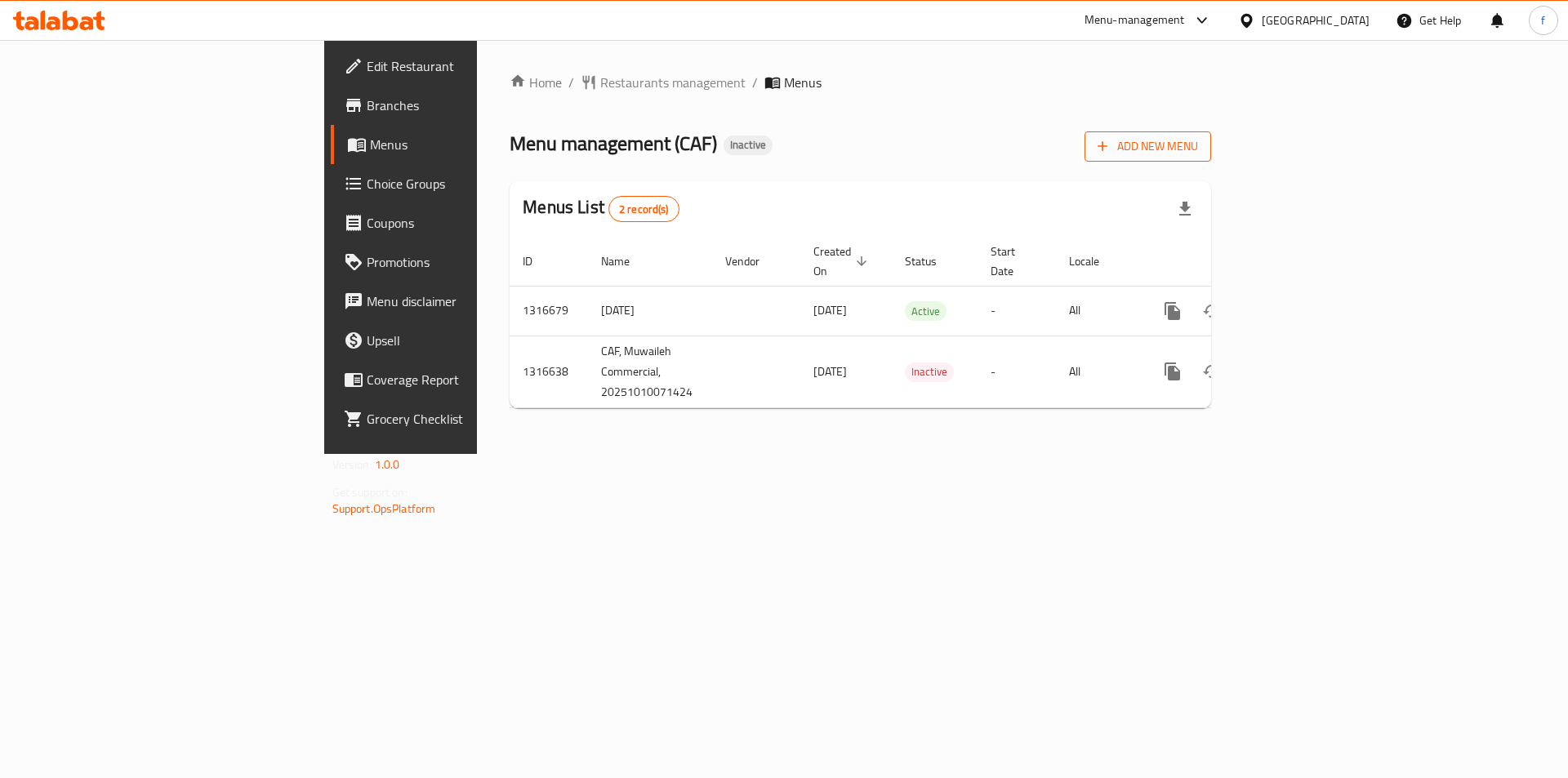
click at [1198, 148] on span "Add New Menu" at bounding box center [1148, 146] width 101 height 20
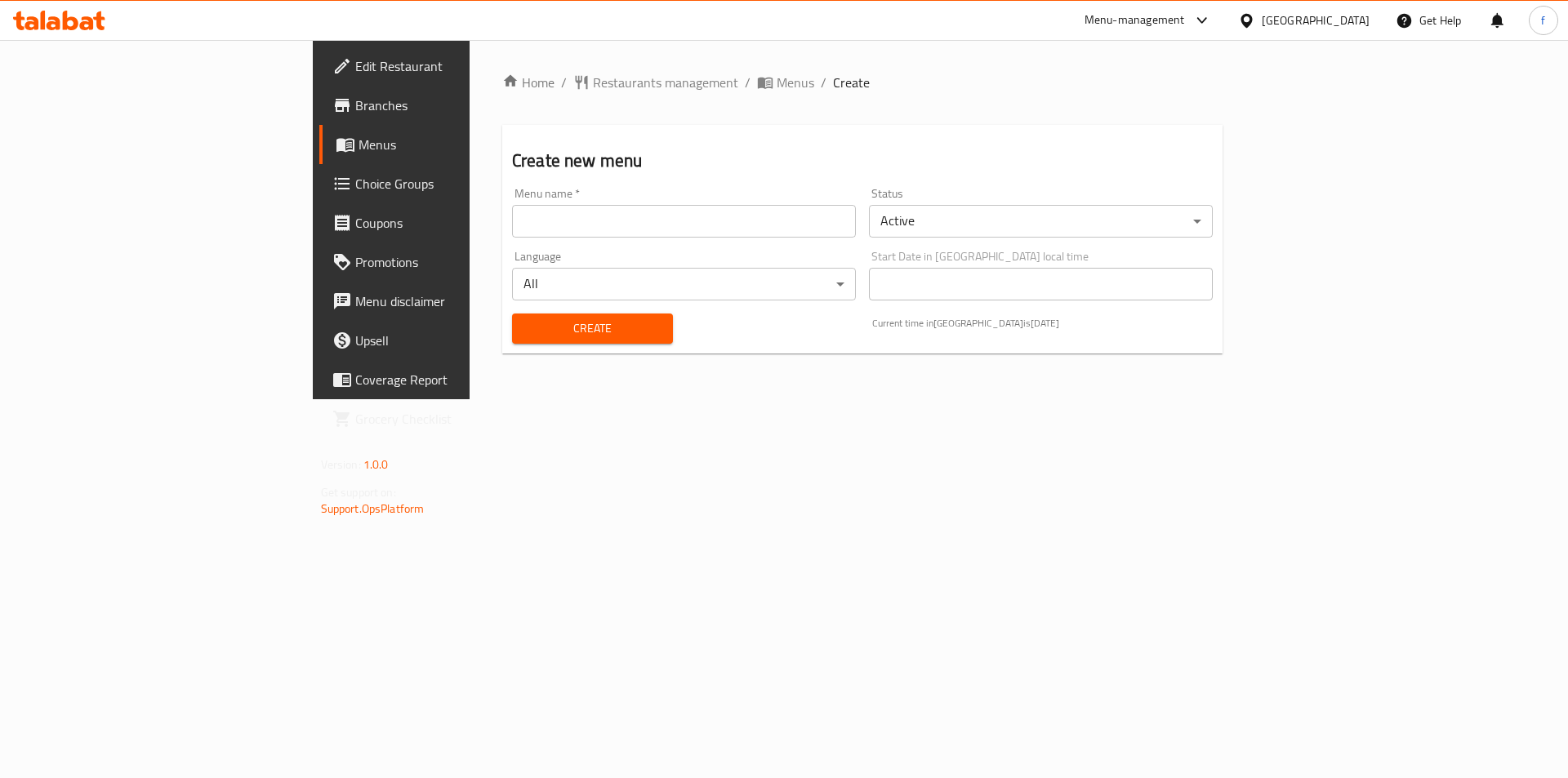
click at [569, 224] on input "text" at bounding box center [684, 222] width 344 height 33
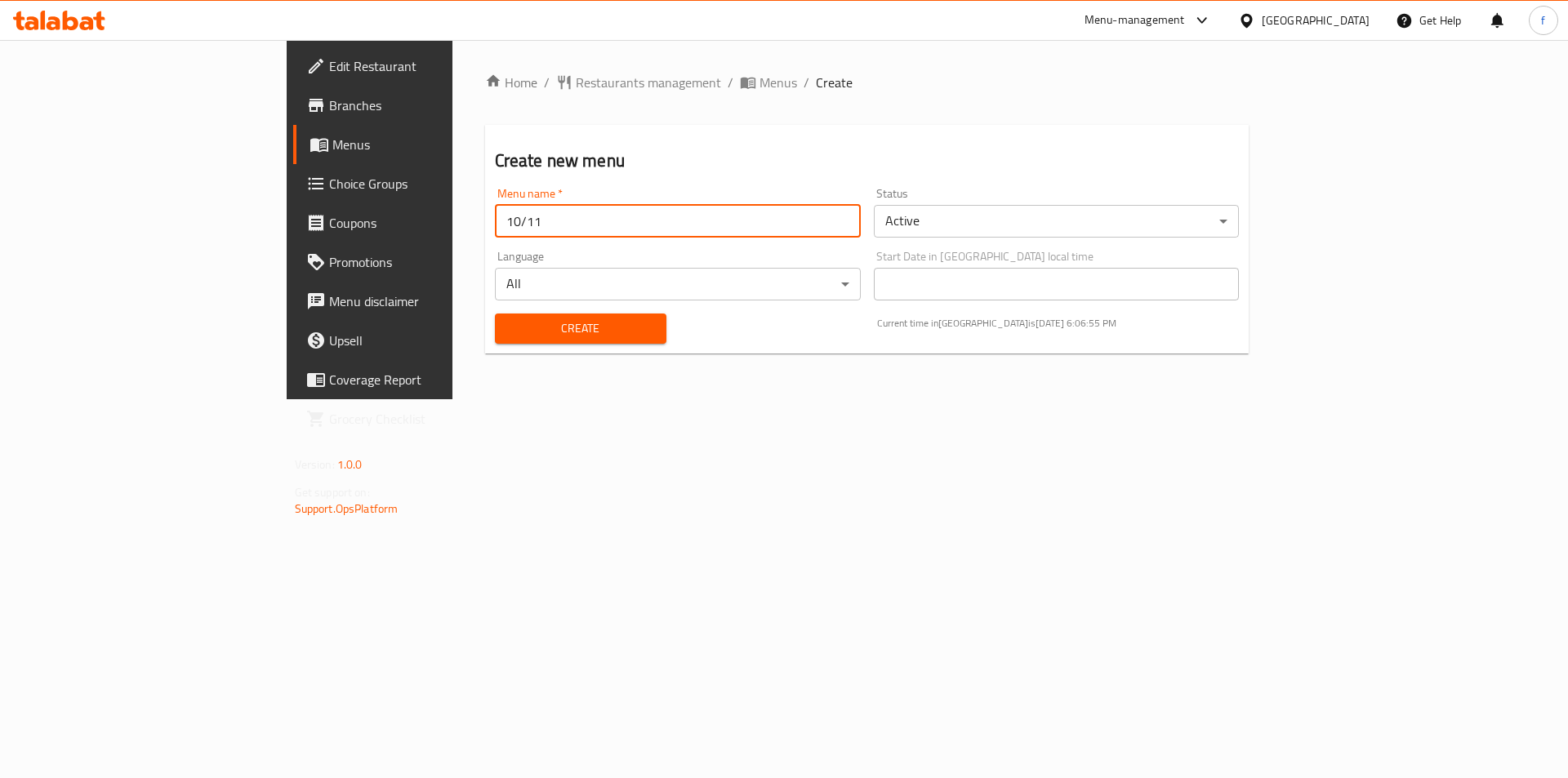
type input "10/11"
click at [508, 326] on span "Create" at bounding box center [580, 328] width 145 height 20
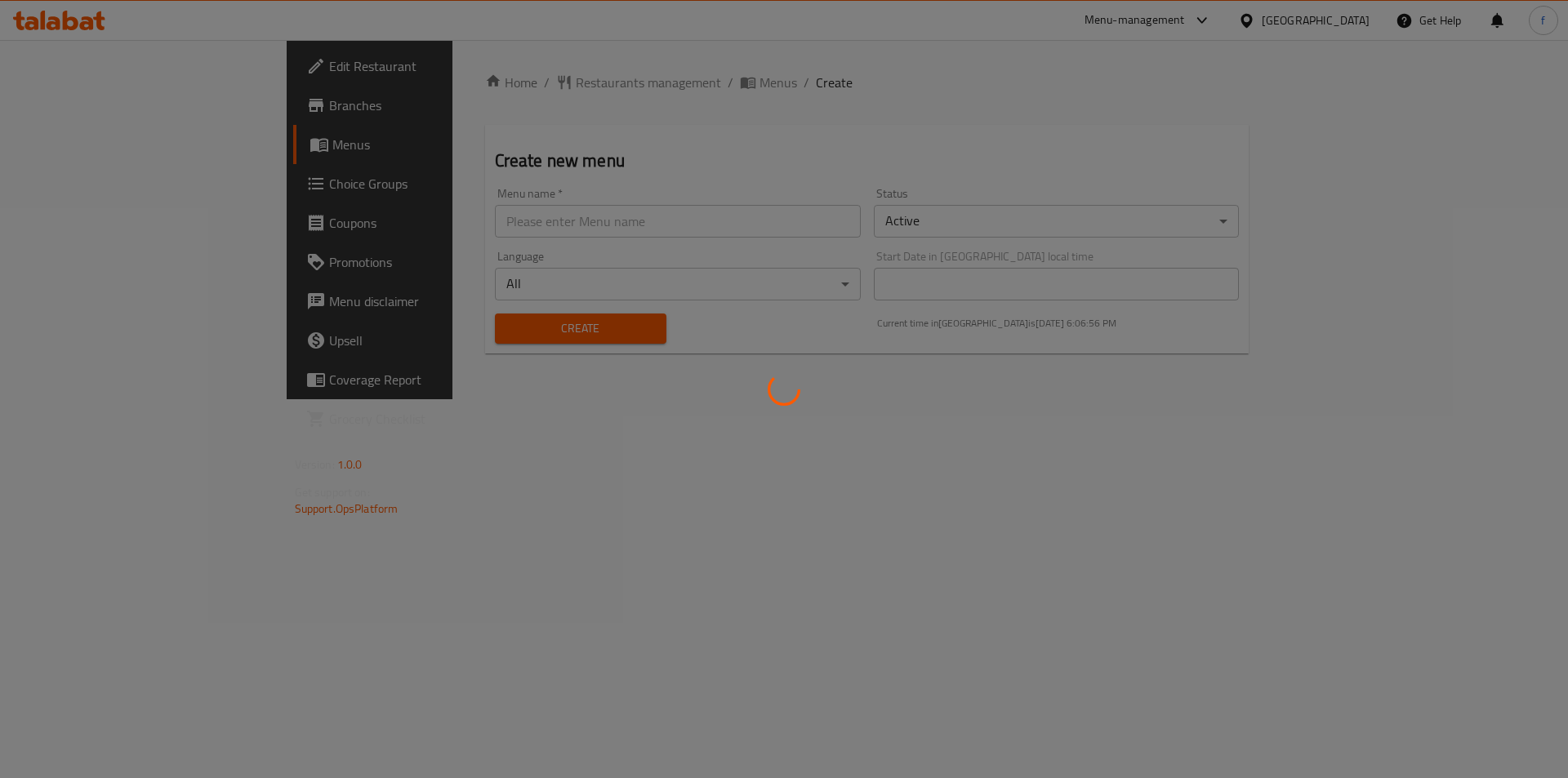
click at [76, 148] on div at bounding box center [784, 389] width 1568 height 778
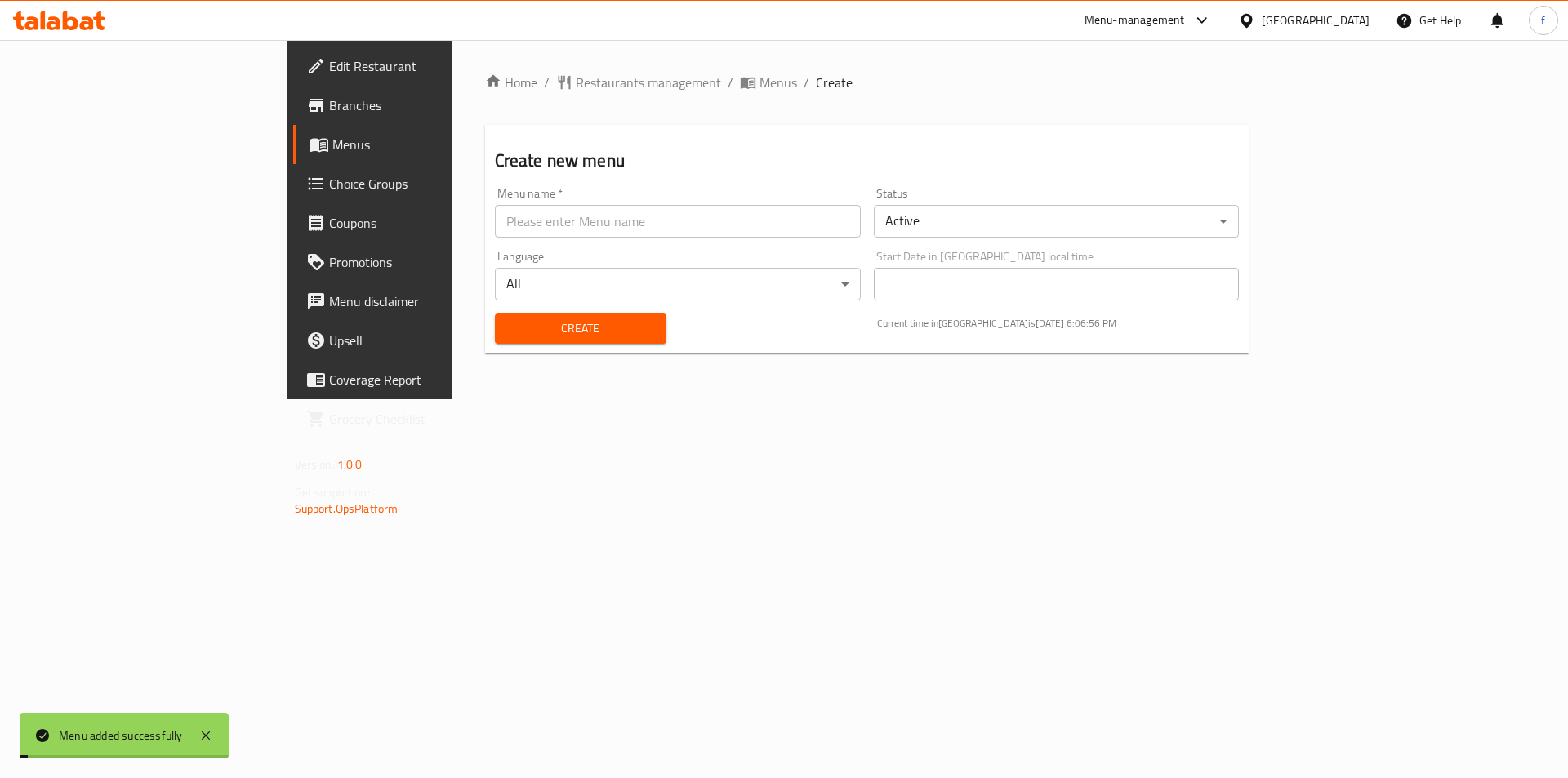
click at [293, 130] on link "Menus" at bounding box center [420, 144] width 255 height 39
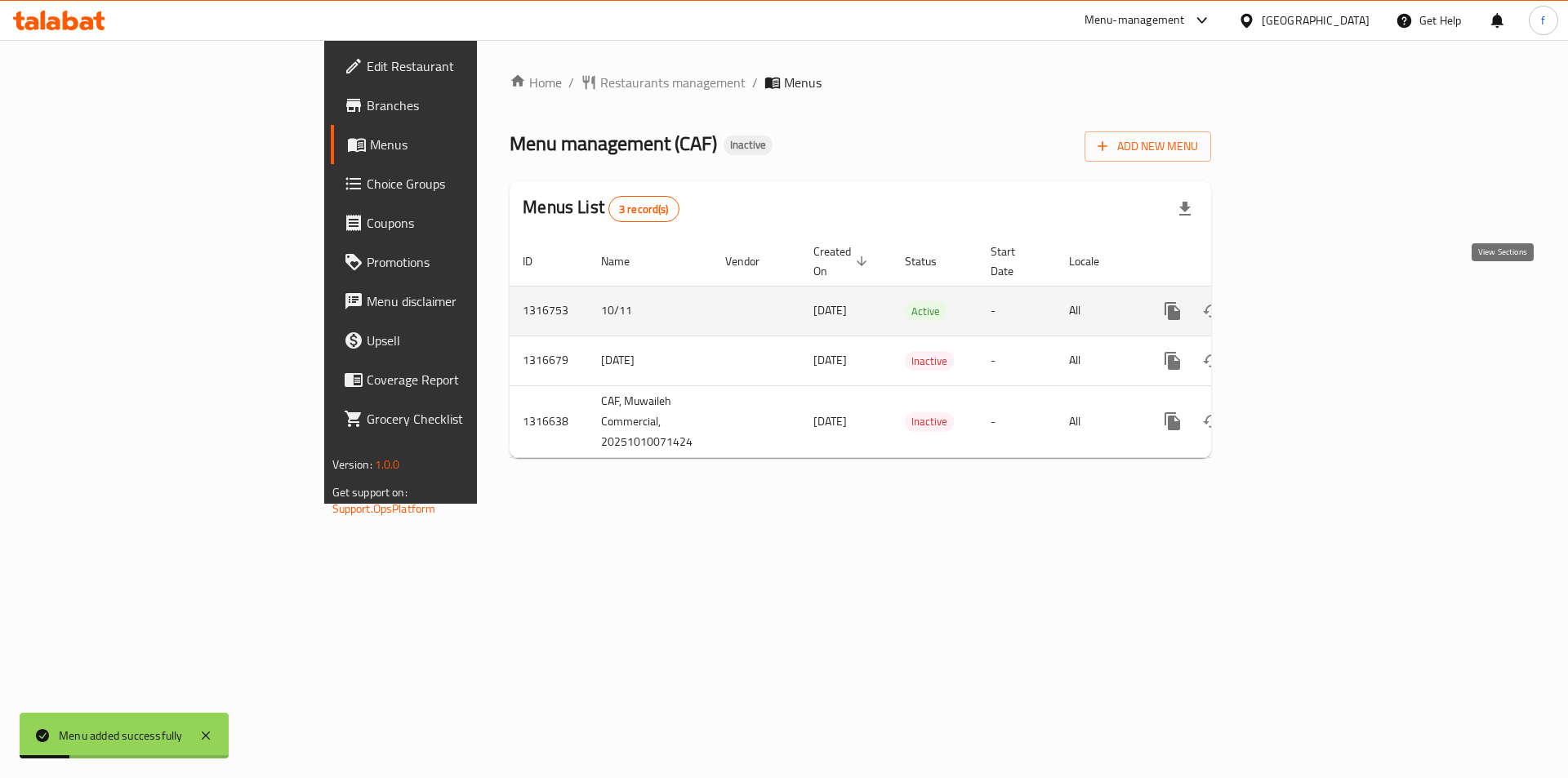
click at [1300, 301] on icon "enhanced table" at bounding box center [1290, 311] width 19 height 19
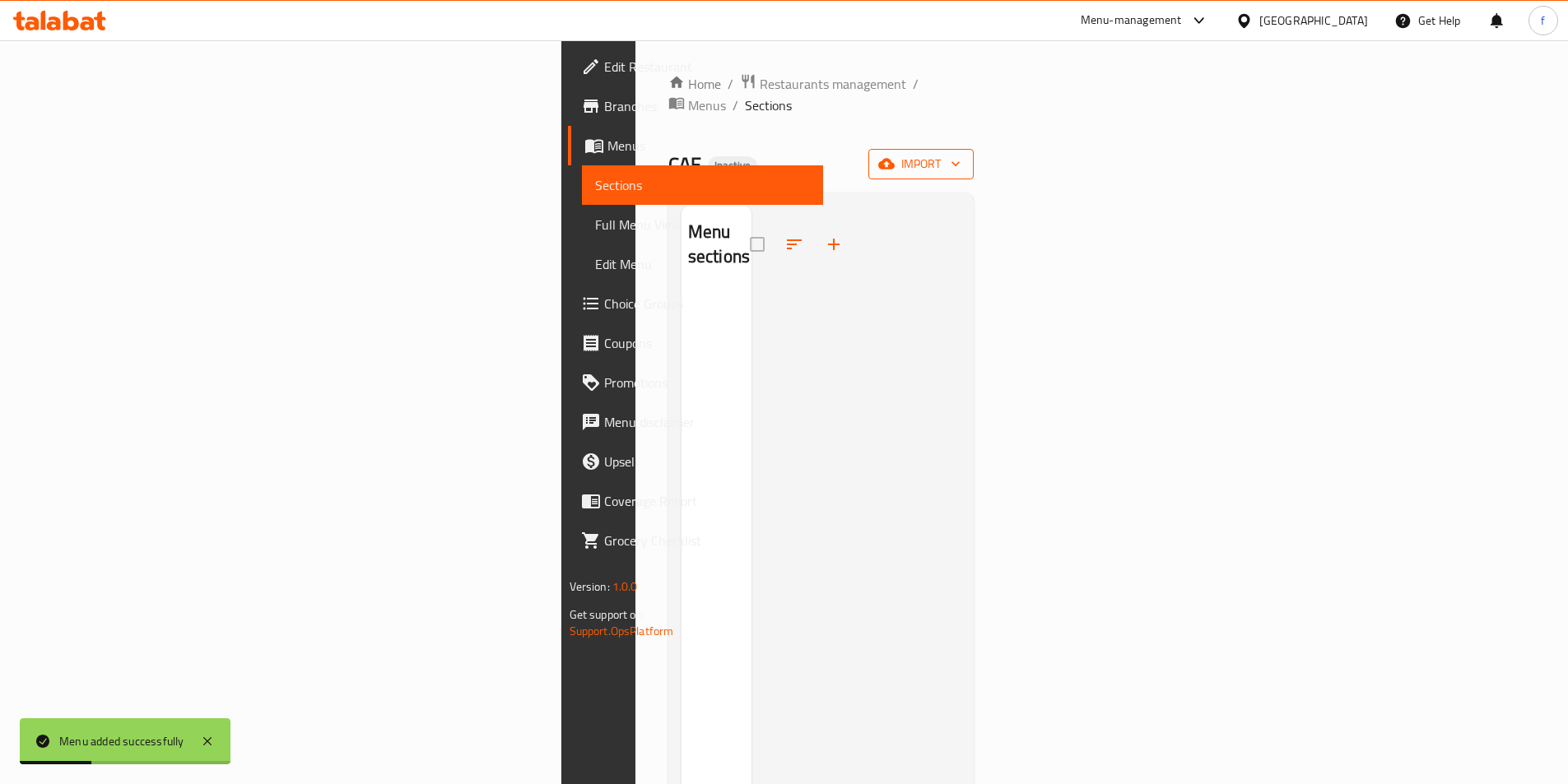
click at [961, 154] on span "import" at bounding box center [921, 163] width 79 height 20
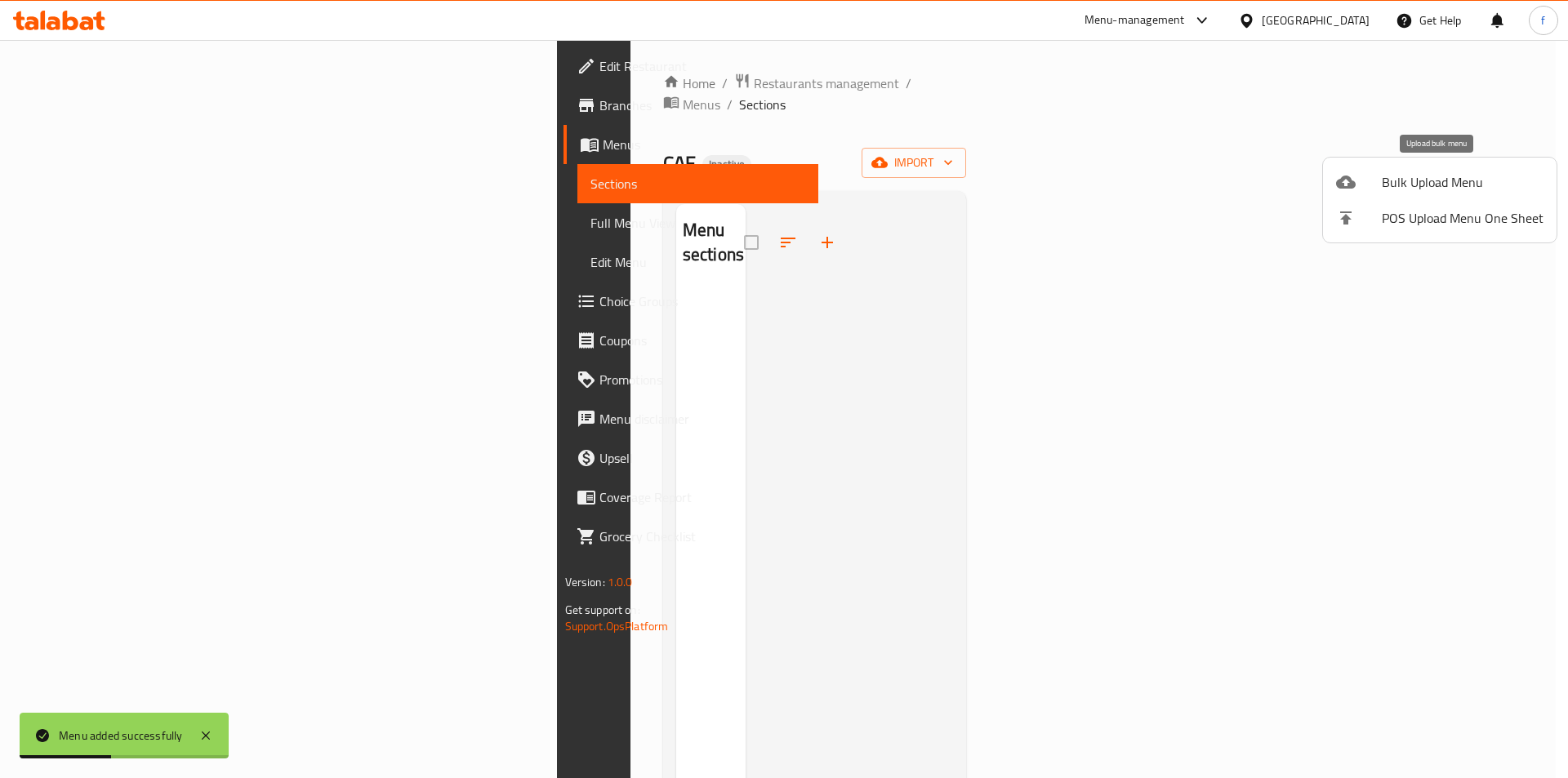
click at [1402, 175] on span "Bulk Upload Menu" at bounding box center [1462, 182] width 161 height 19
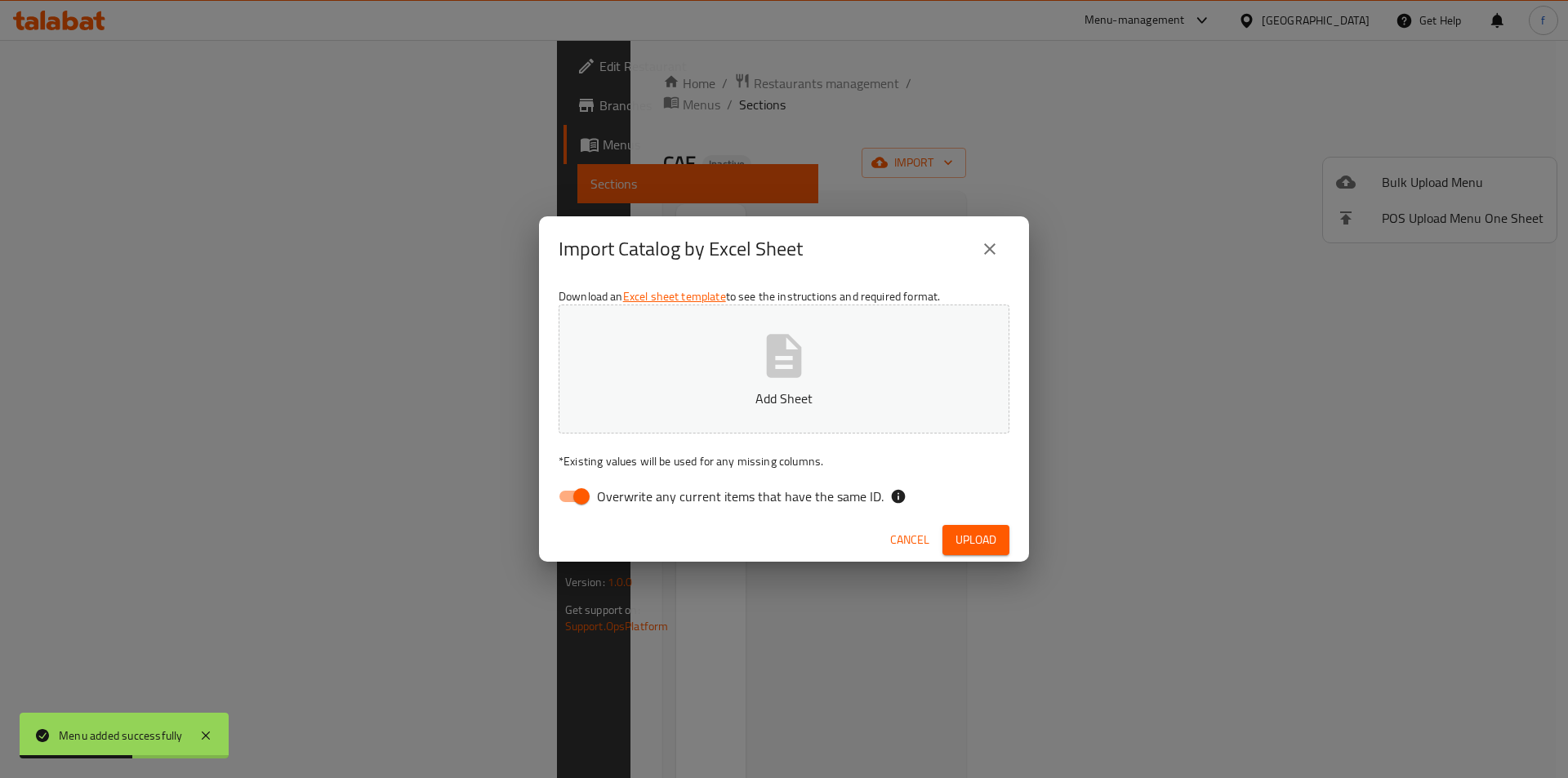
click at [575, 482] on input "Overwrite any current items that have the same ID." at bounding box center [581, 496] width 93 height 31
checkbox input "false"
click at [982, 541] on span "Upload" at bounding box center [976, 539] width 41 height 20
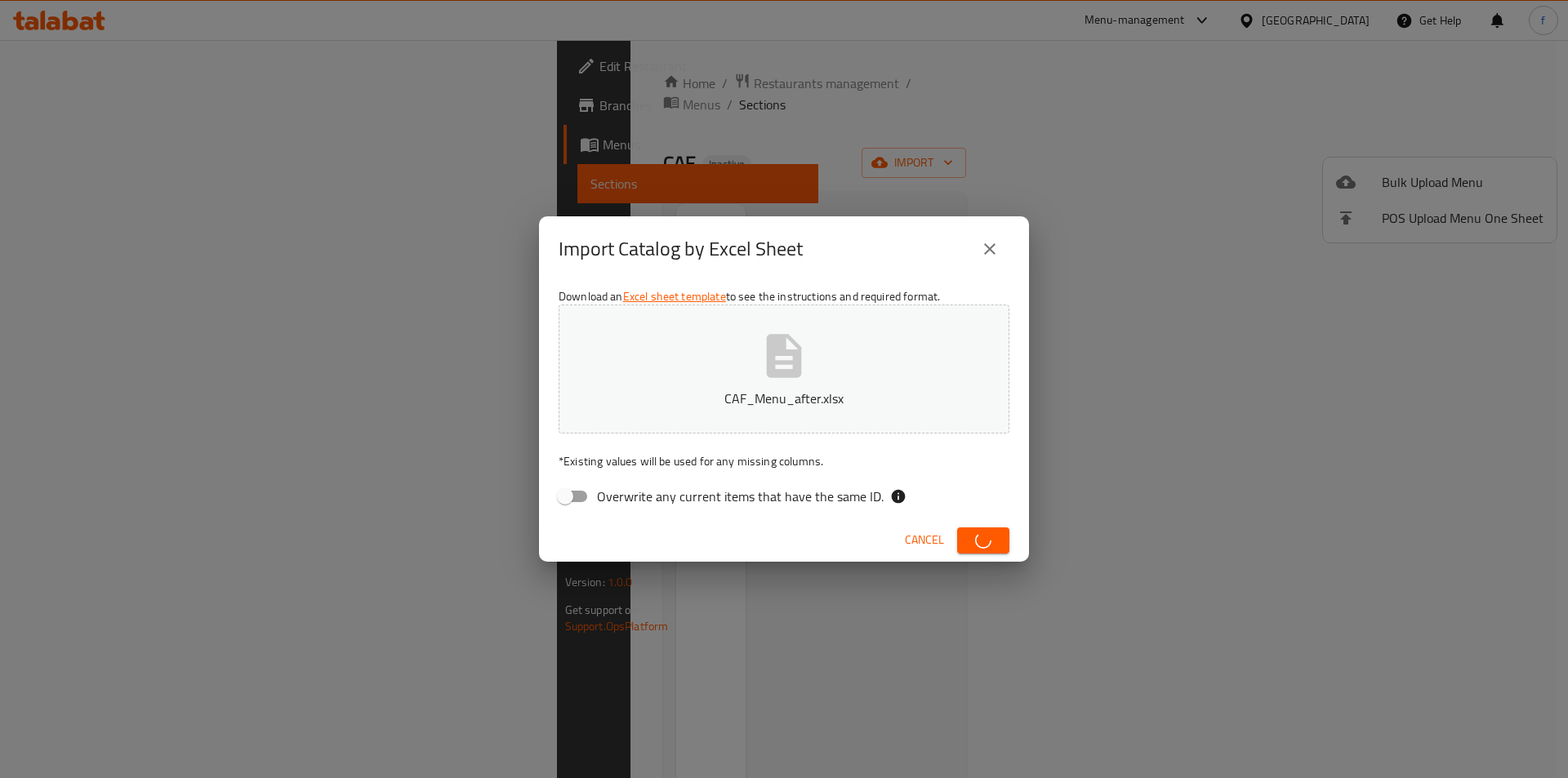
click at [964, 638] on div "Import Catalog by Excel Sheet Download an Excel sheet template to see the instr…" at bounding box center [784, 389] width 1568 height 778
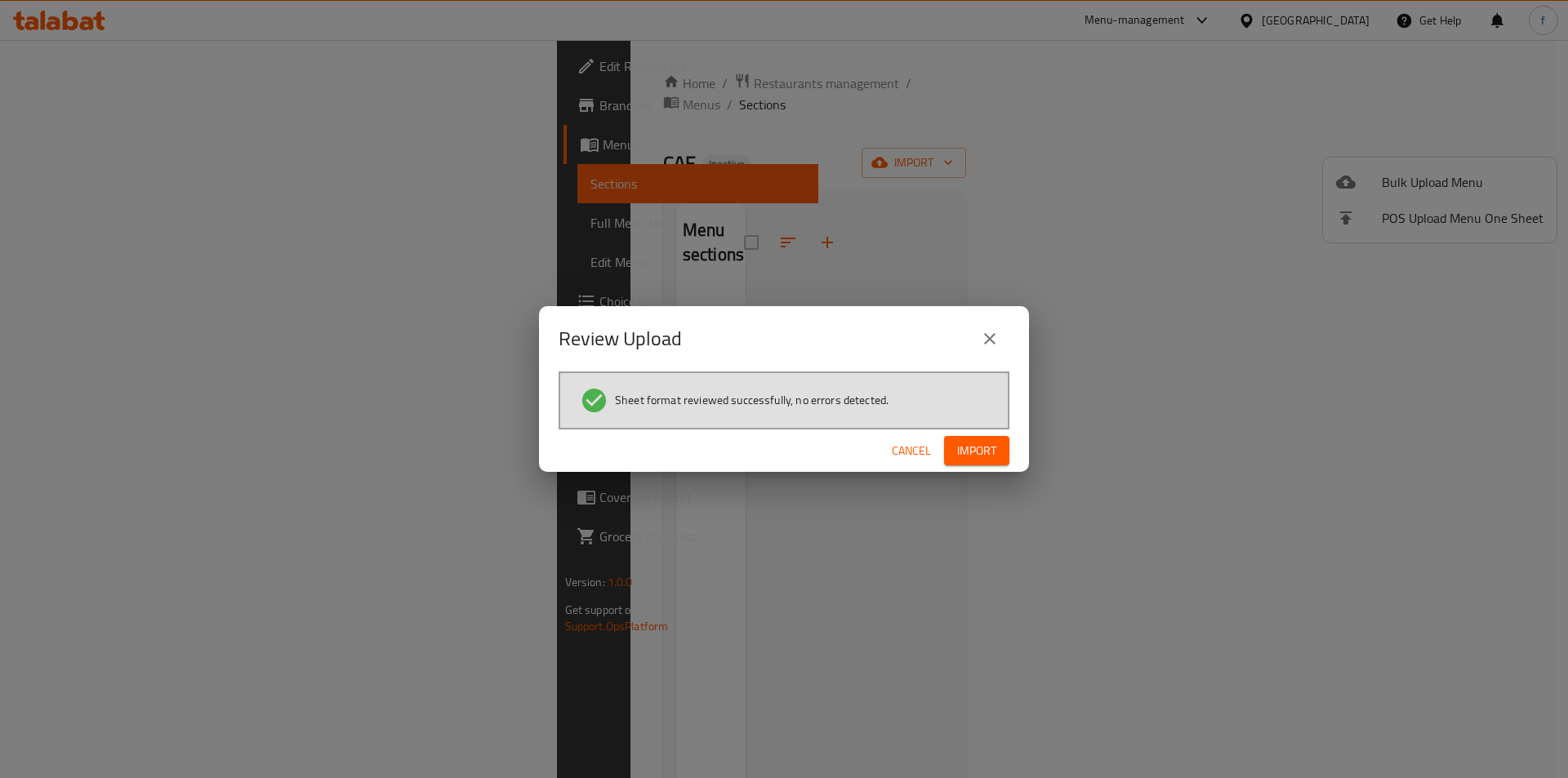
click at [968, 449] on span "Import" at bounding box center [976, 451] width 39 height 20
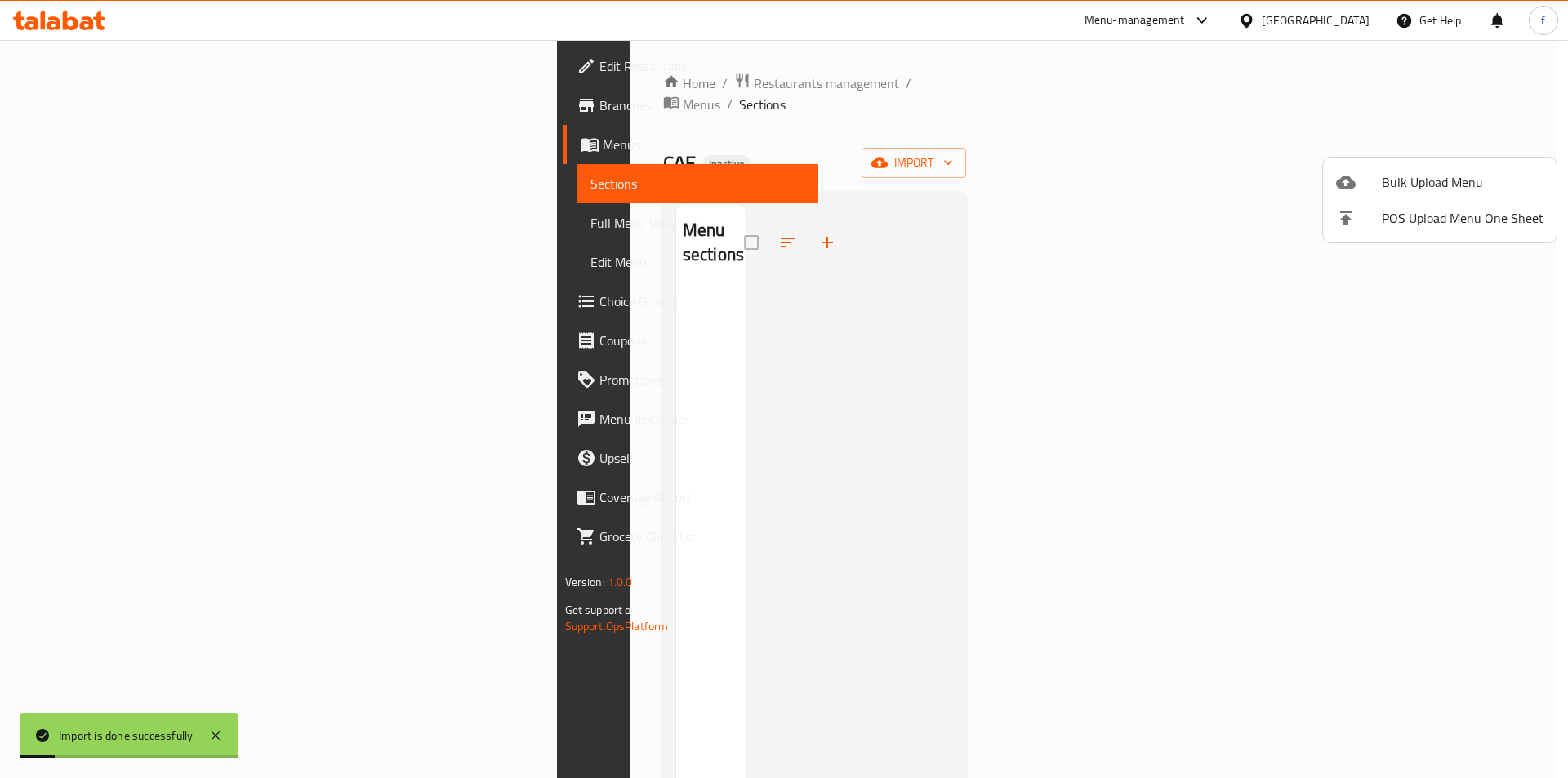
click at [114, 215] on div at bounding box center [784, 389] width 1568 height 778
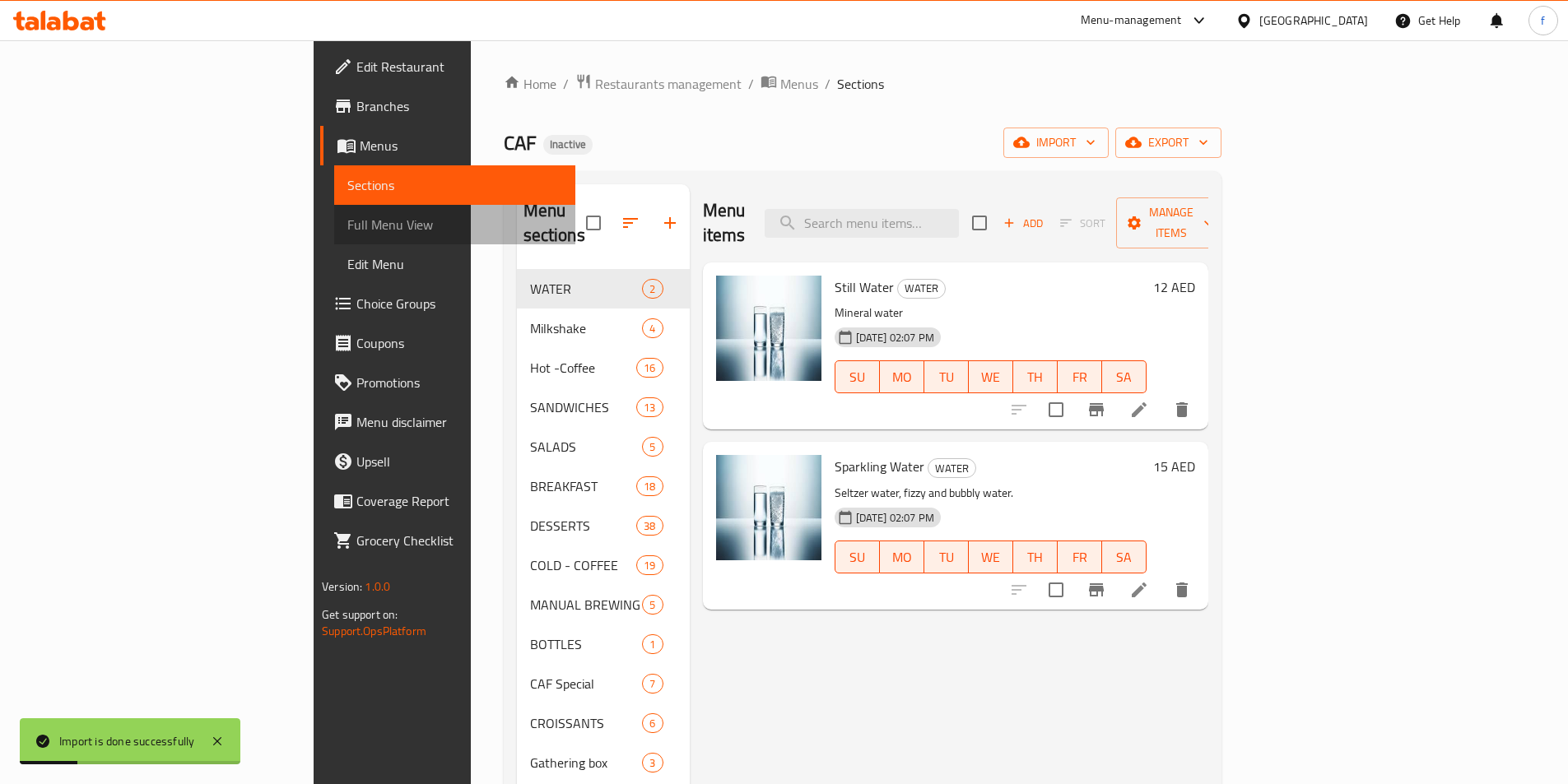
click at [334, 238] on link "Full Menu View" at bounding box center [454, 224] width 241 height 40
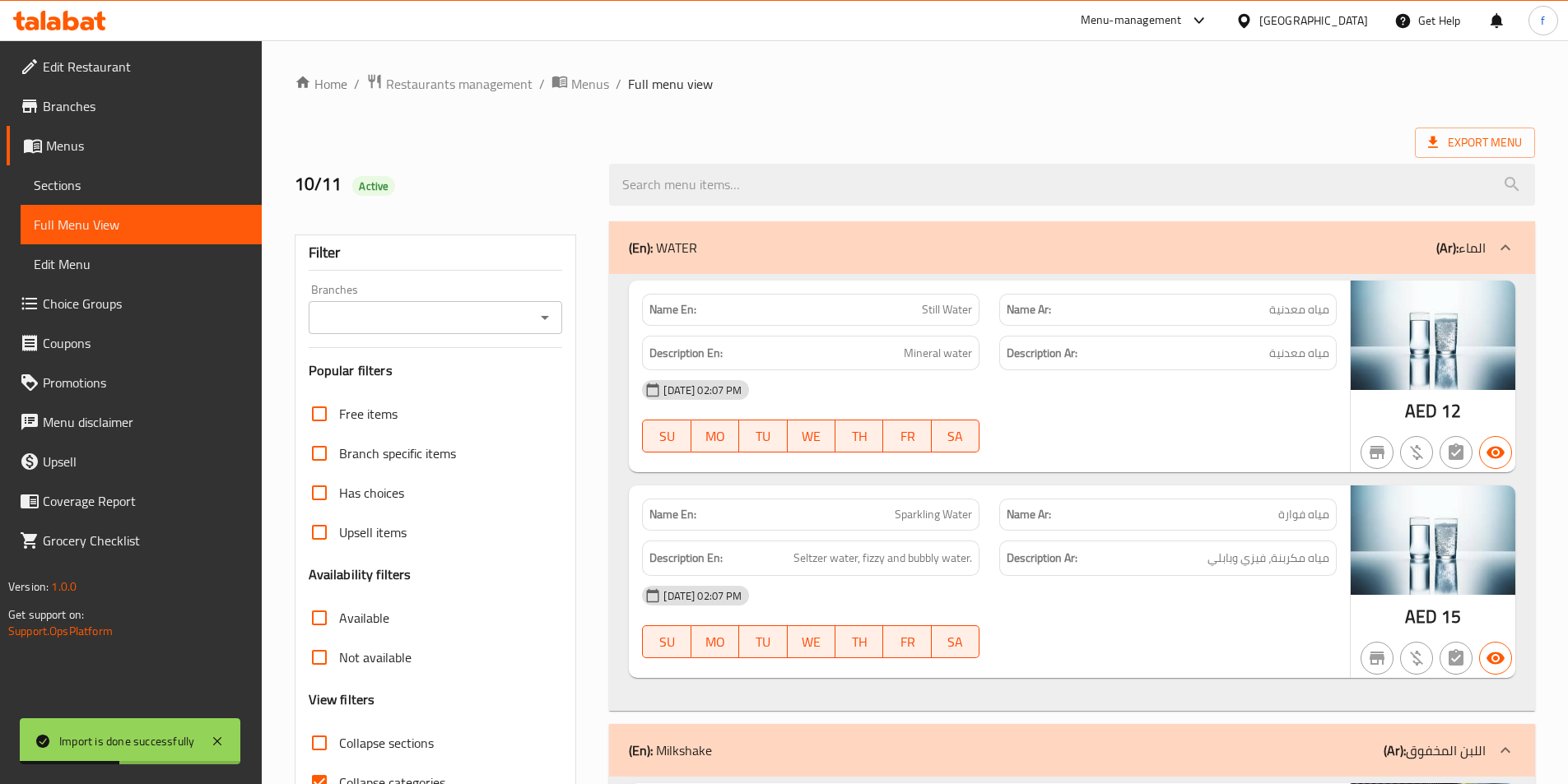
click at [1141, 161] on div at bounding box center [1072, 185] width 946 height 62
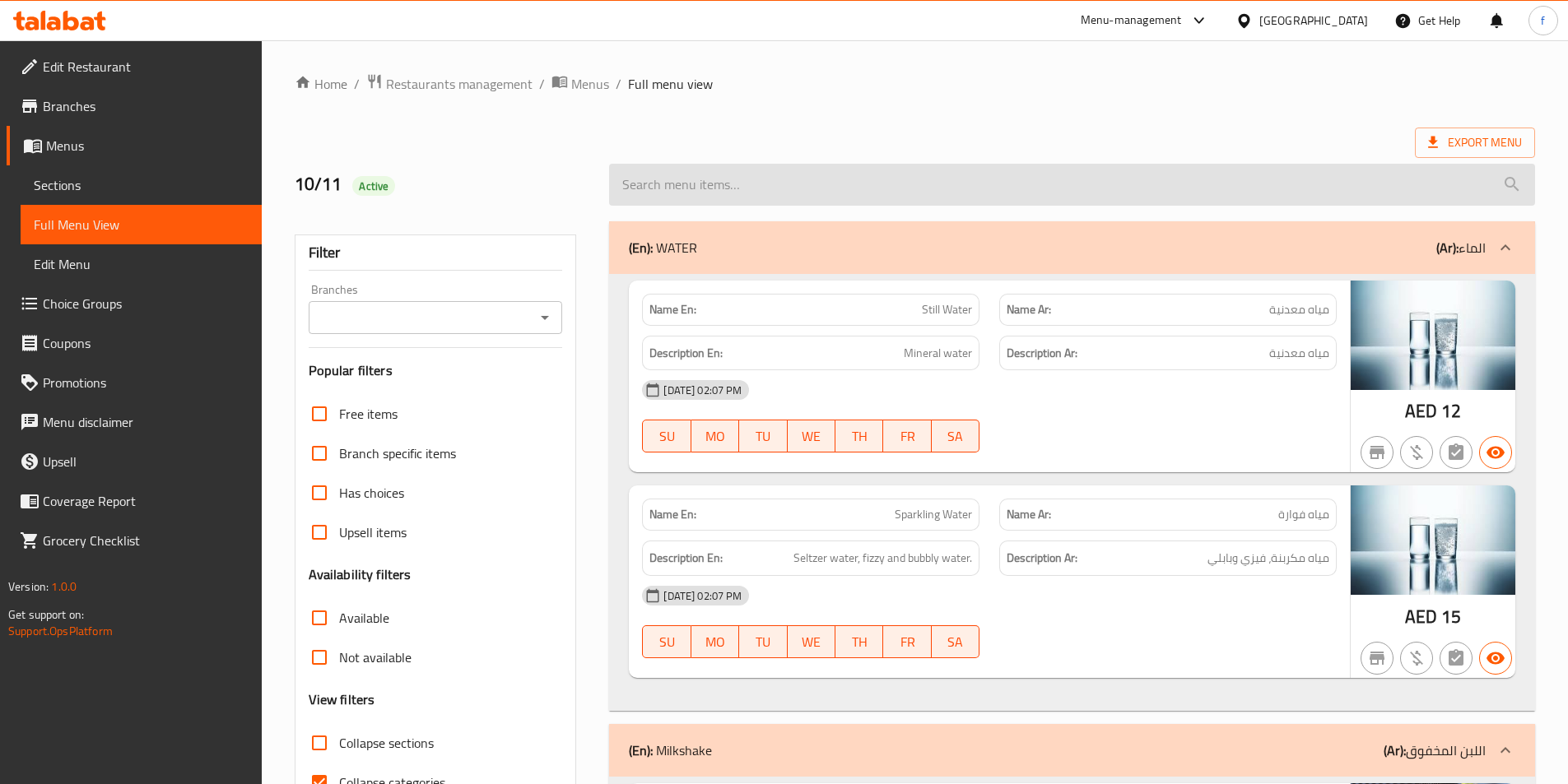
click at [971, 164] on input "search" at bounding box center [1072, 184] width 926 height 42
